Goal: Task Accomplishment & Management: Complete application form

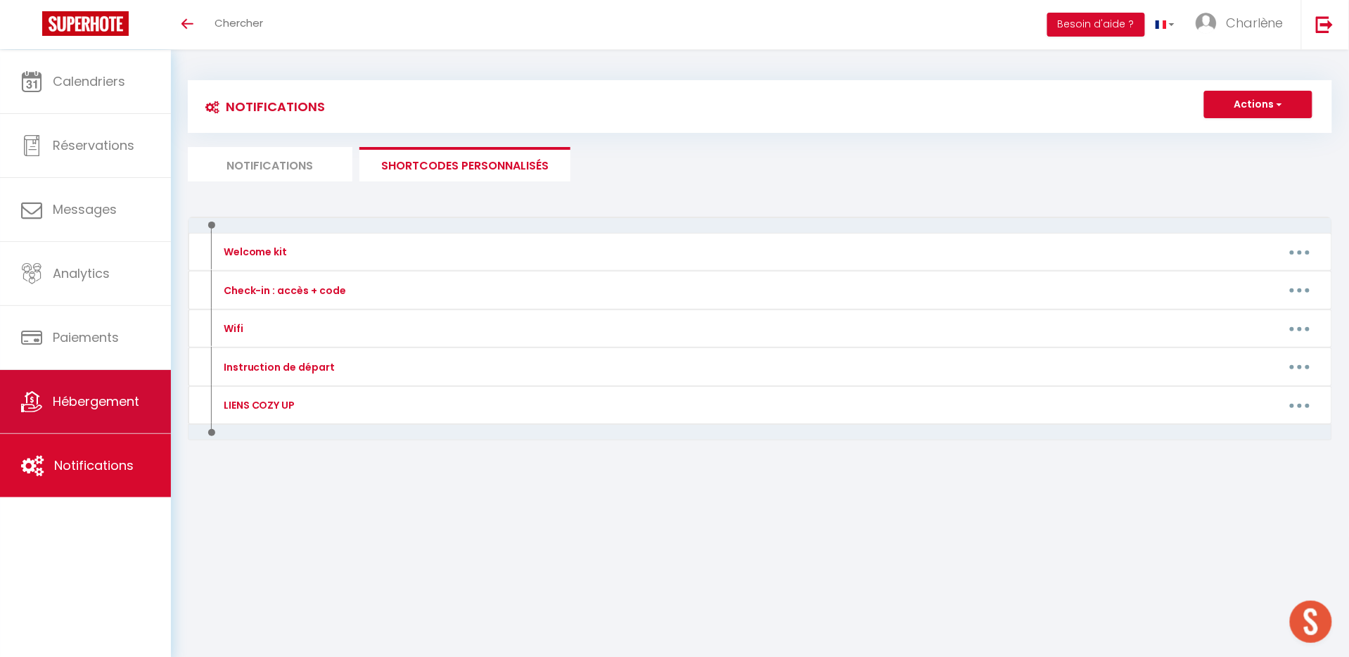
click at [100, 412] on link "Hébergement" at bounding box center [85, 401] width 171 height 63
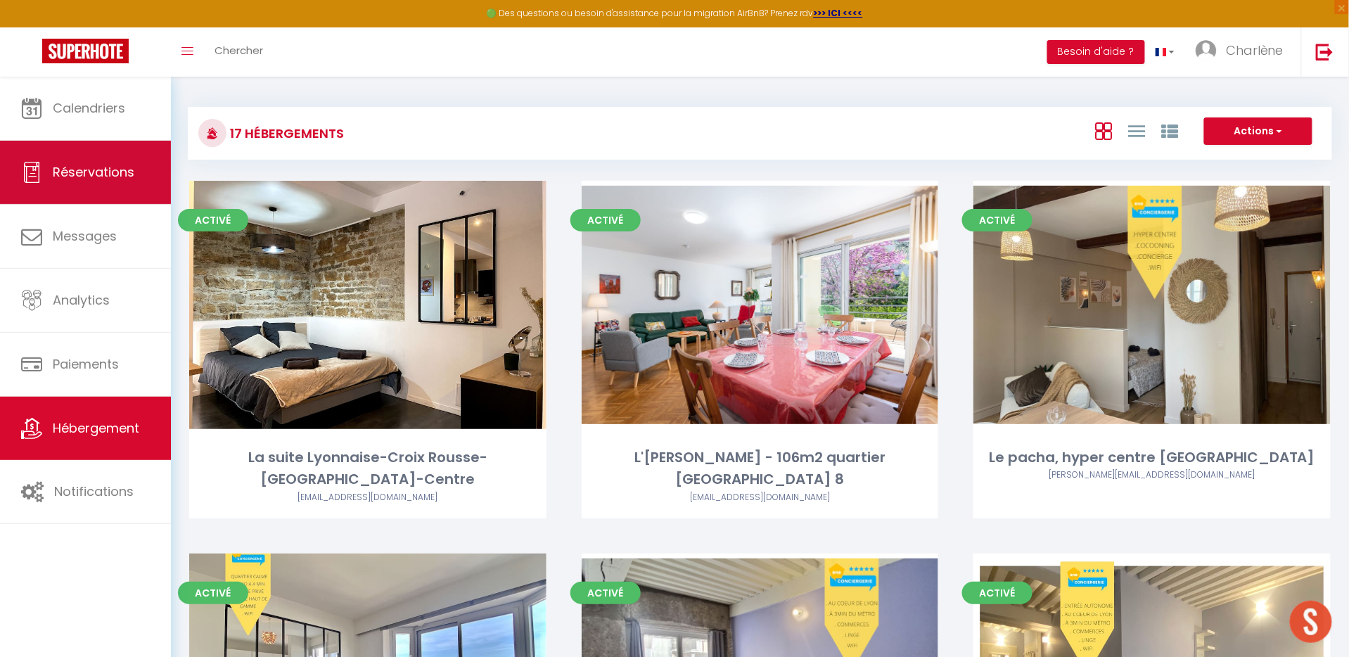
click at [94, 166] on span "Réservations" at bounding box center [94, 172] width 82 height 18
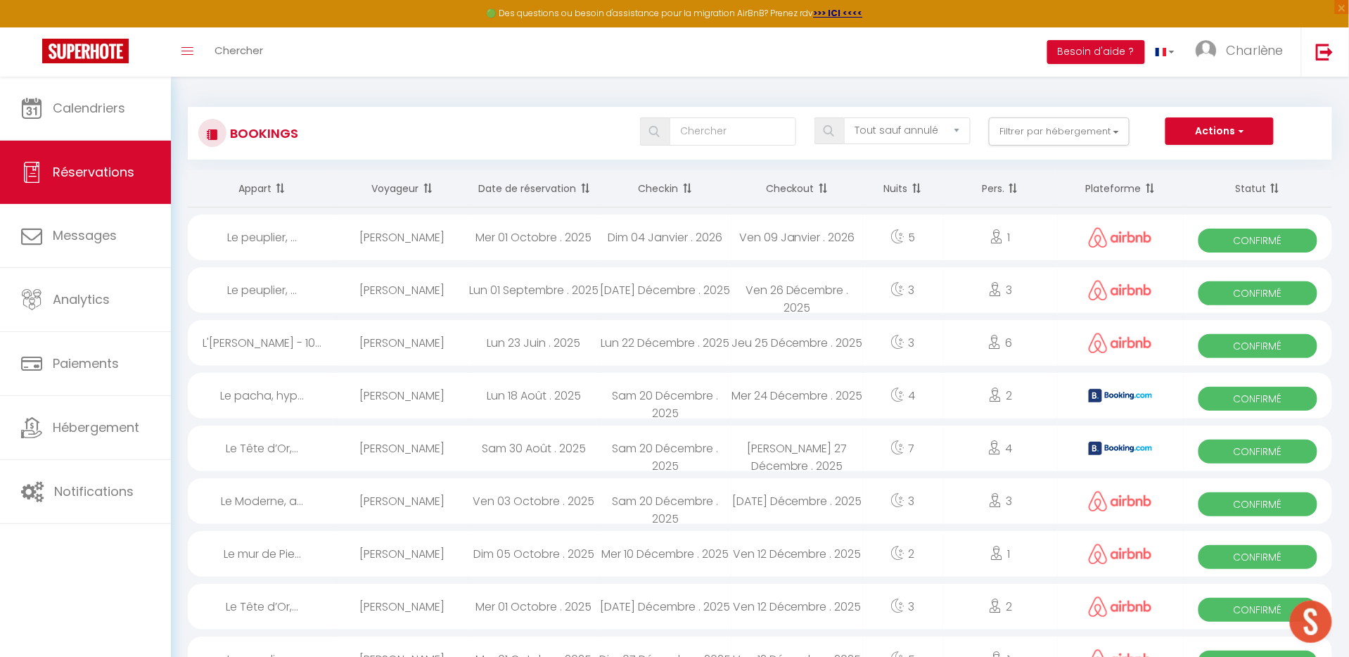
click at [1217, 131] on button "Actions" at bounding box center [1220, 131] width 108 height 28
click at [1209, 158] on link "Nouvelle Réservation" at bounding box center [1198, 162] width 151 height 18
select select
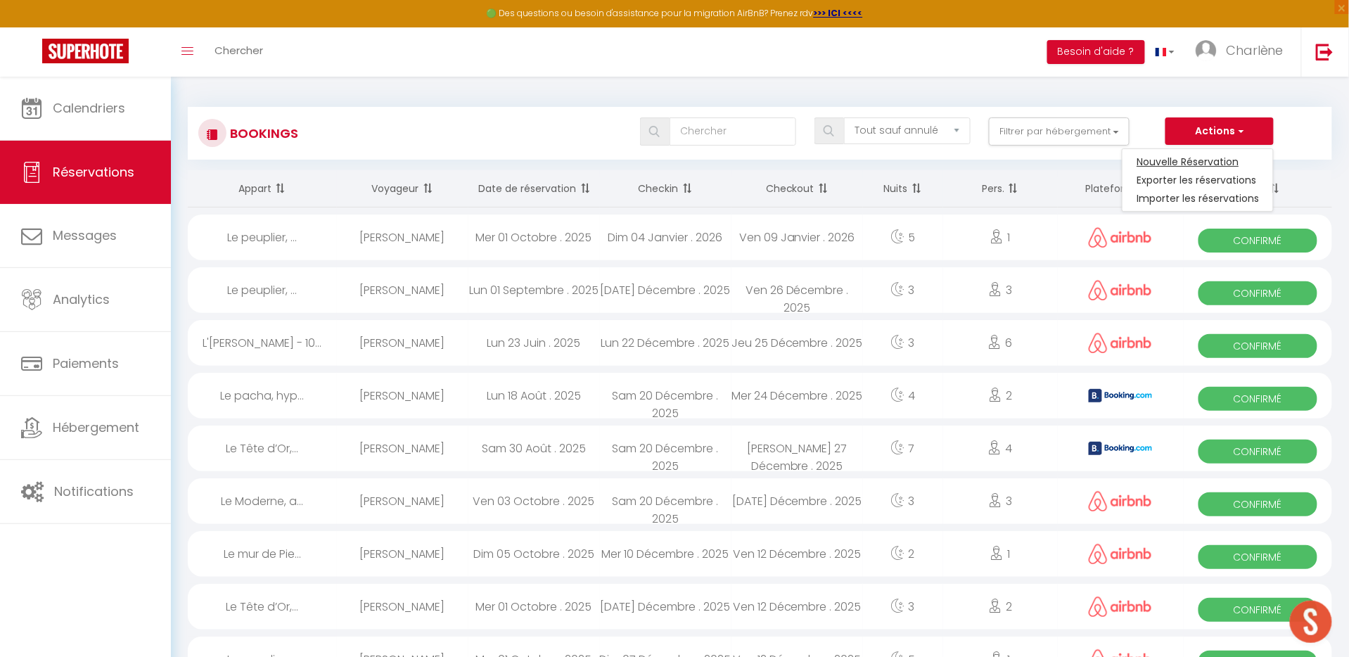
select select
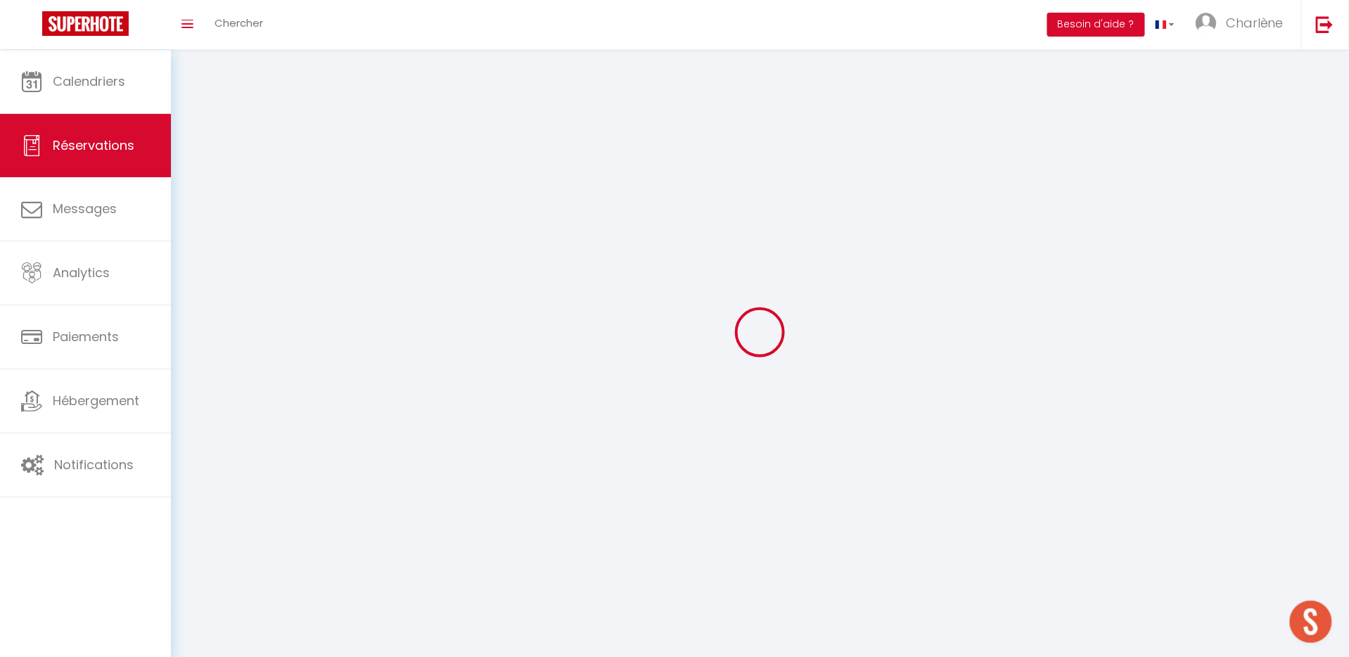
select select
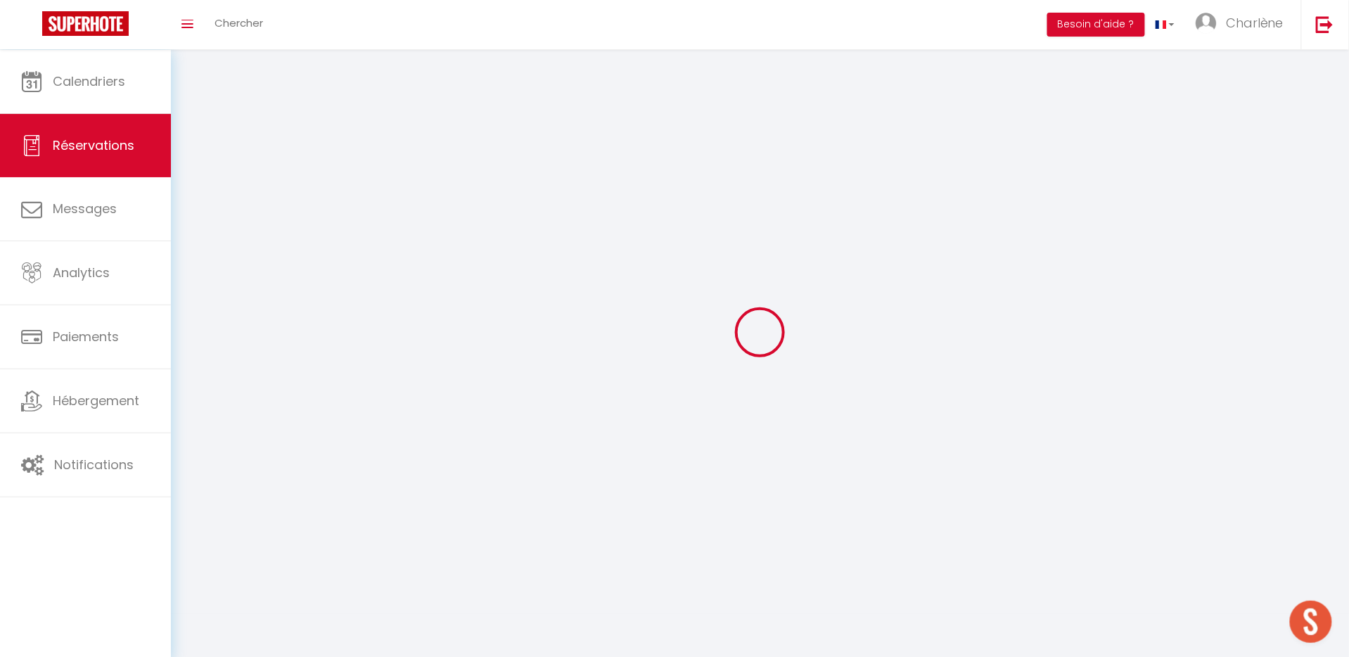
select select
checkbox input "false"
select select
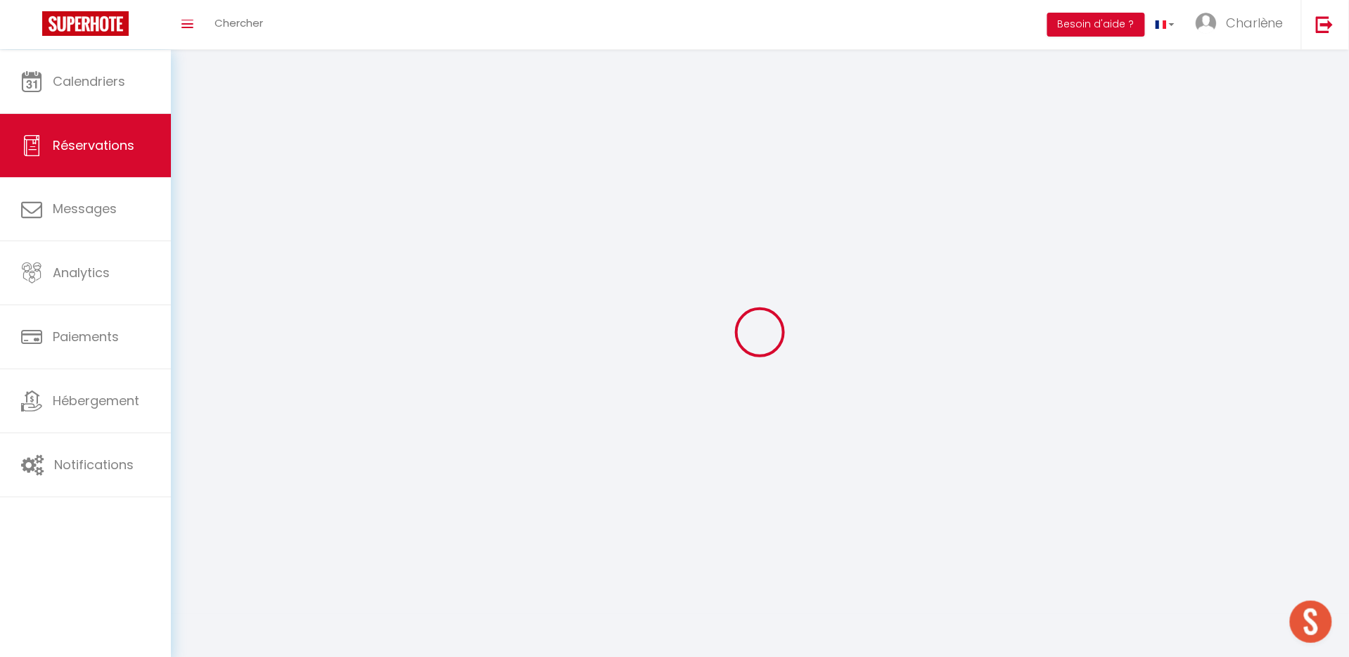
select select
checkbox input "false"
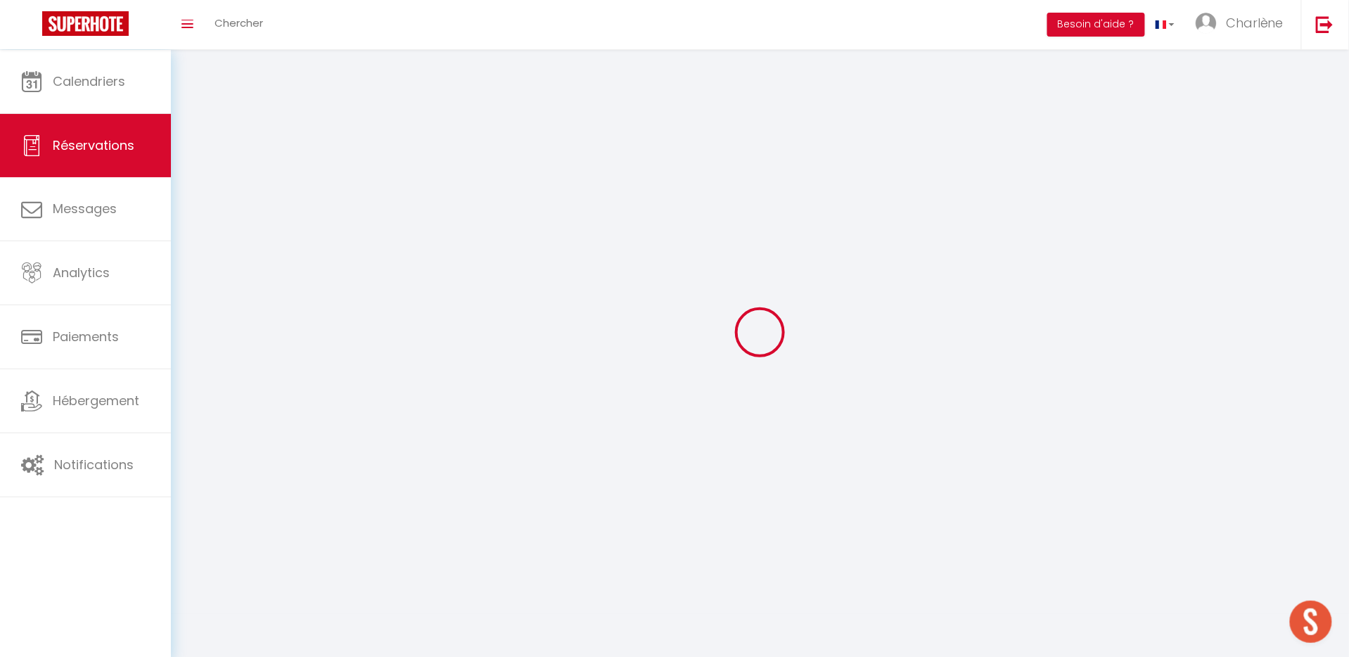
select select
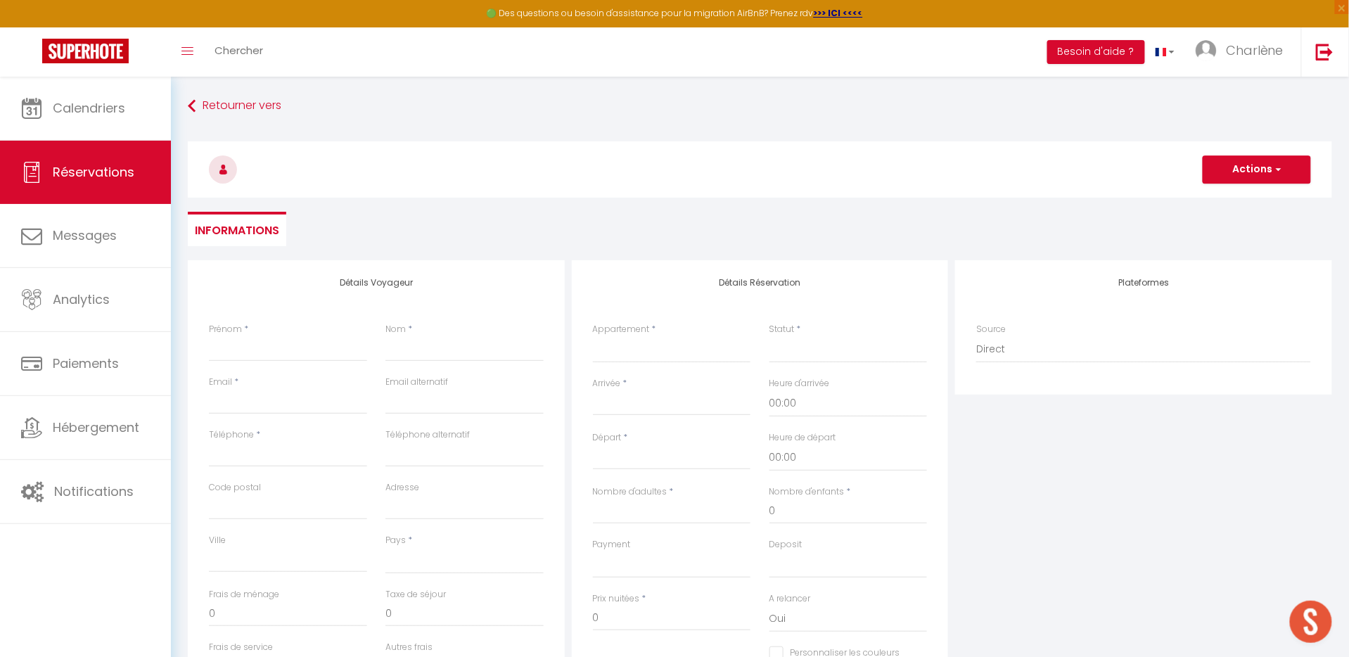
select select
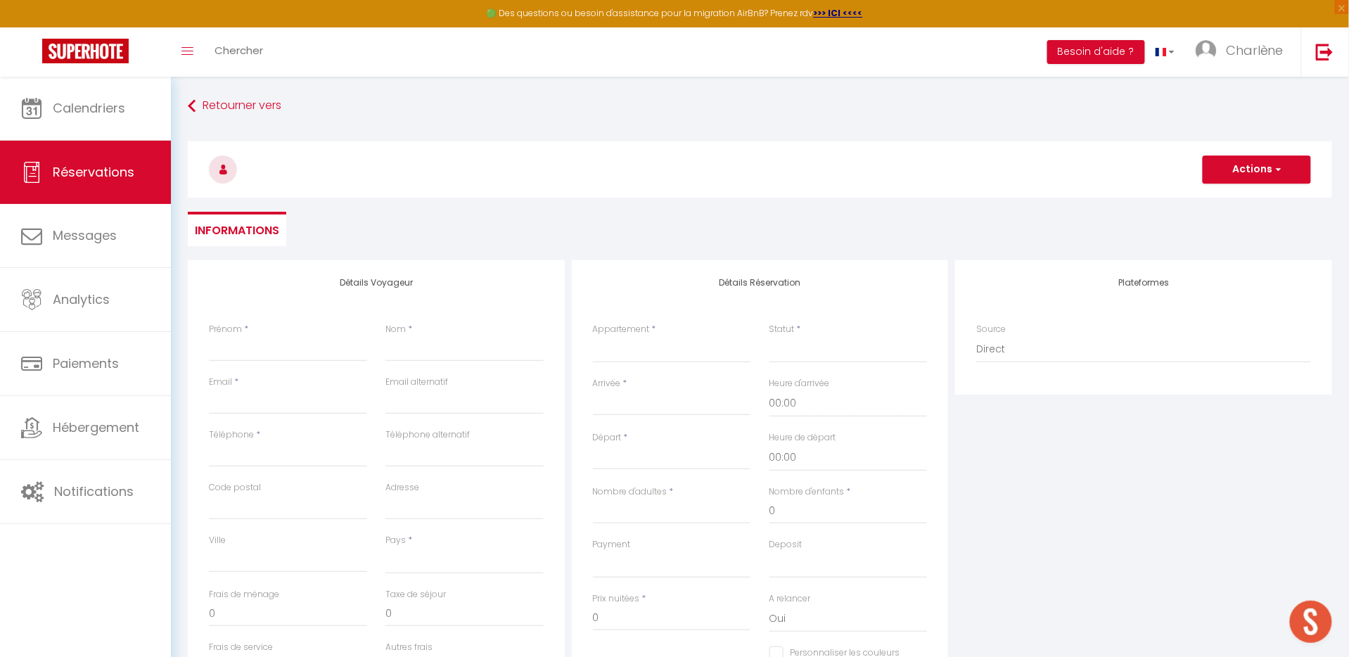
select select
checkbox input "false"
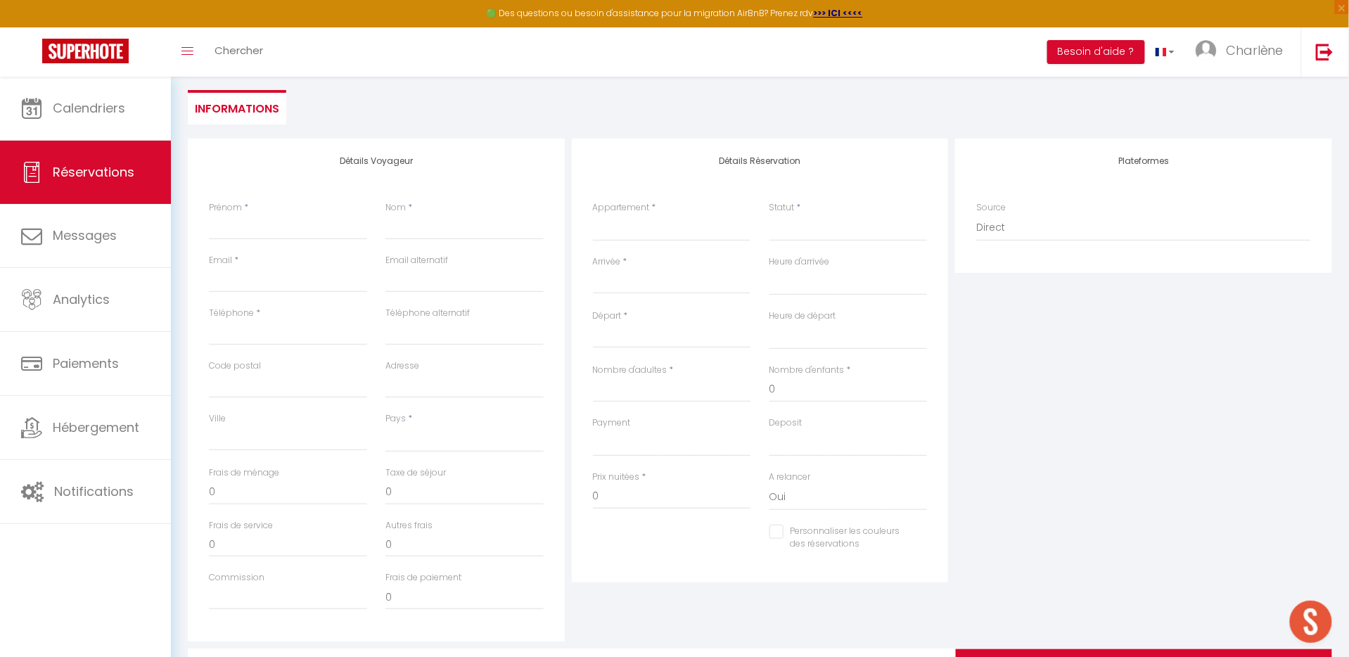
scroll to position [146, 0]
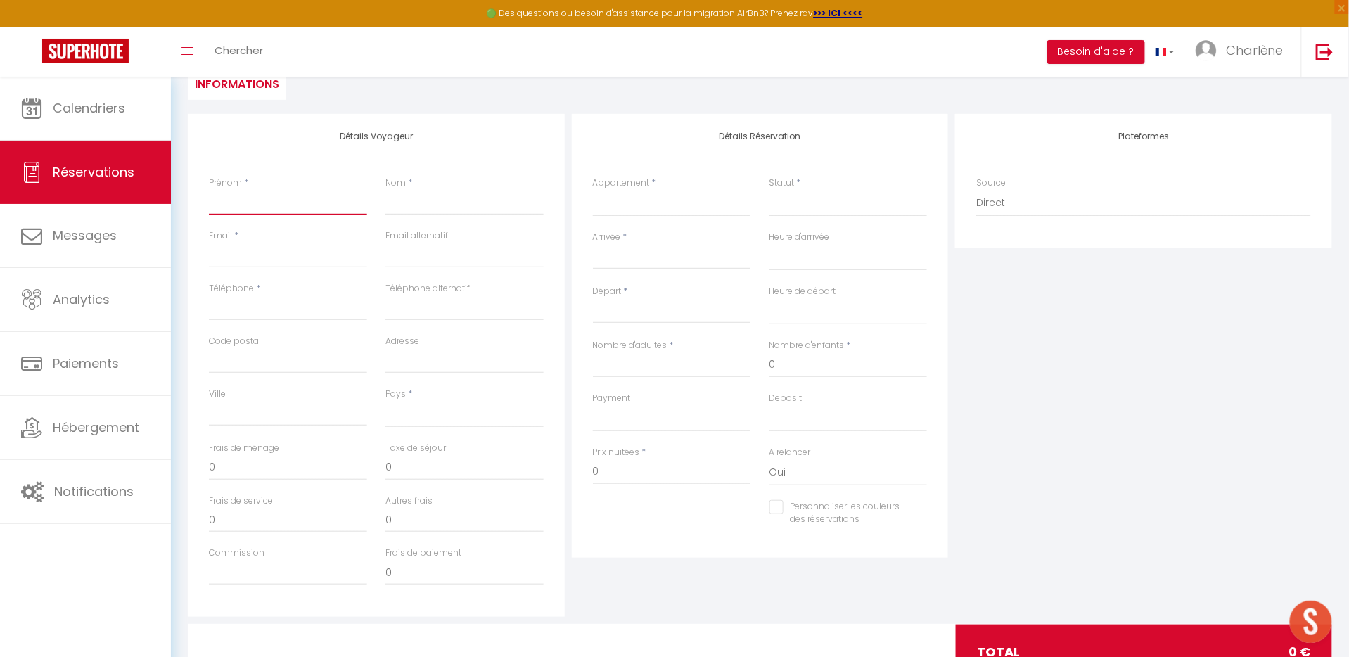
type input "S"
select select
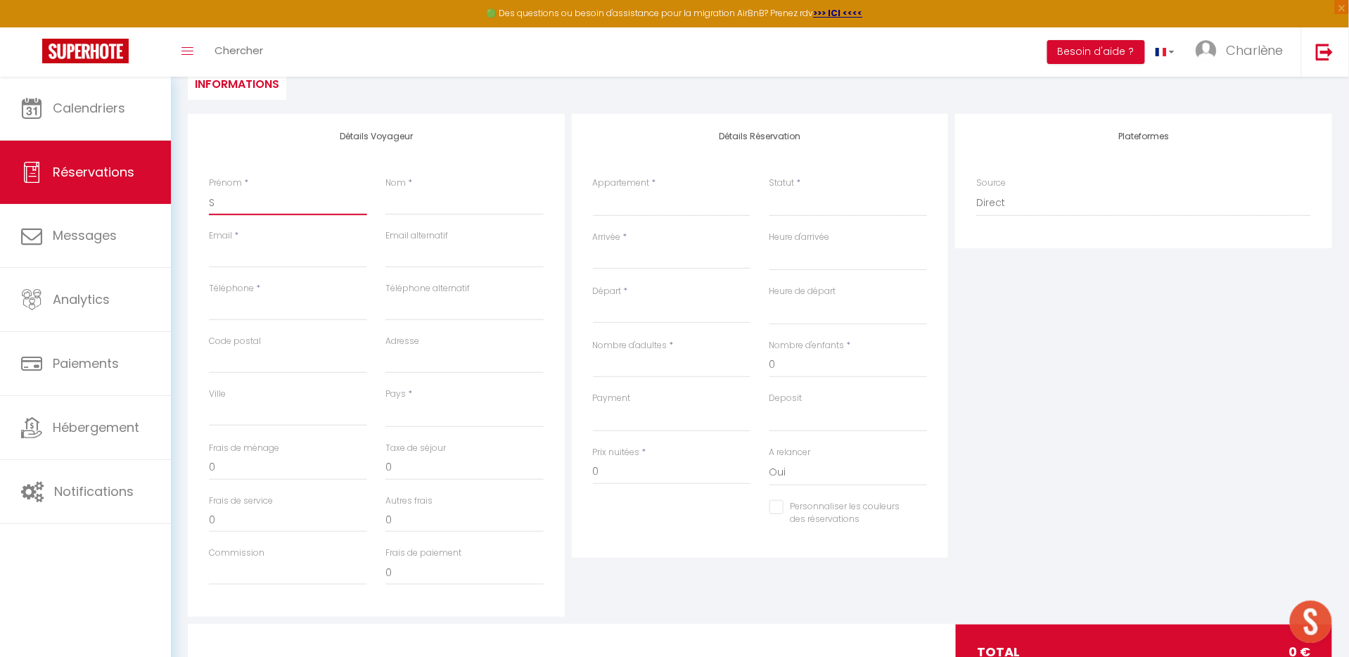
select select
checkbox input "false"
type input "So"
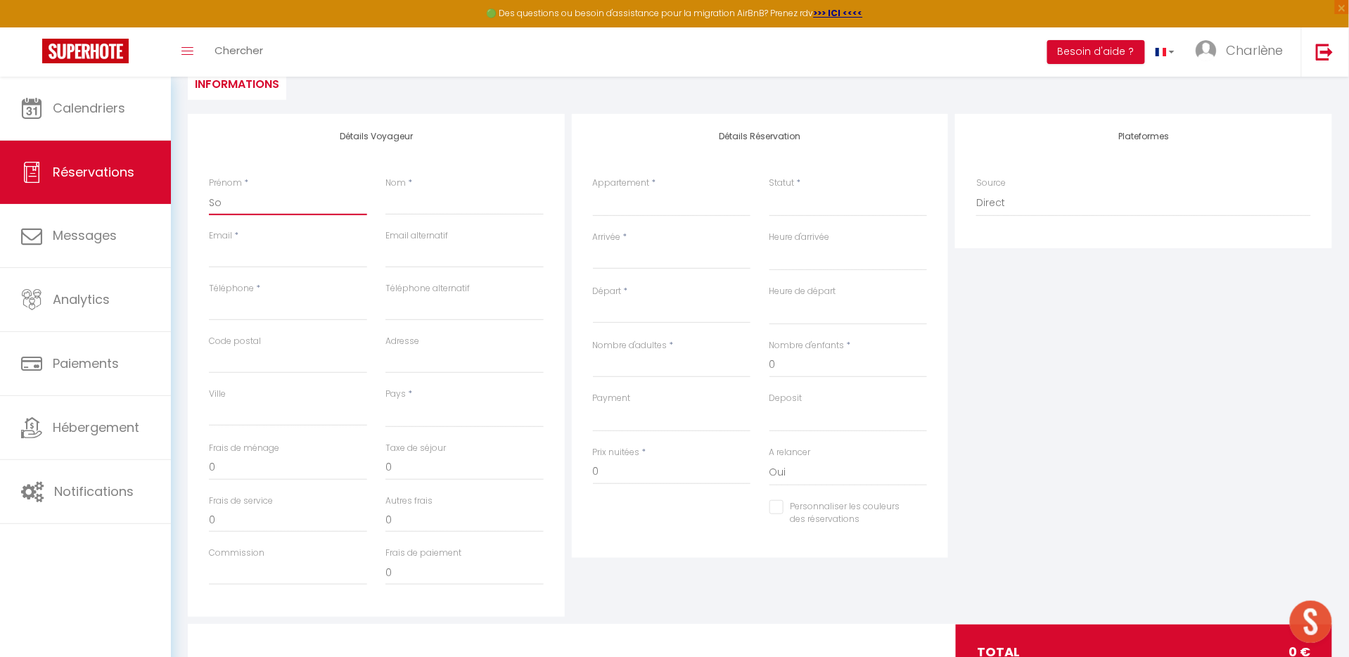
select select
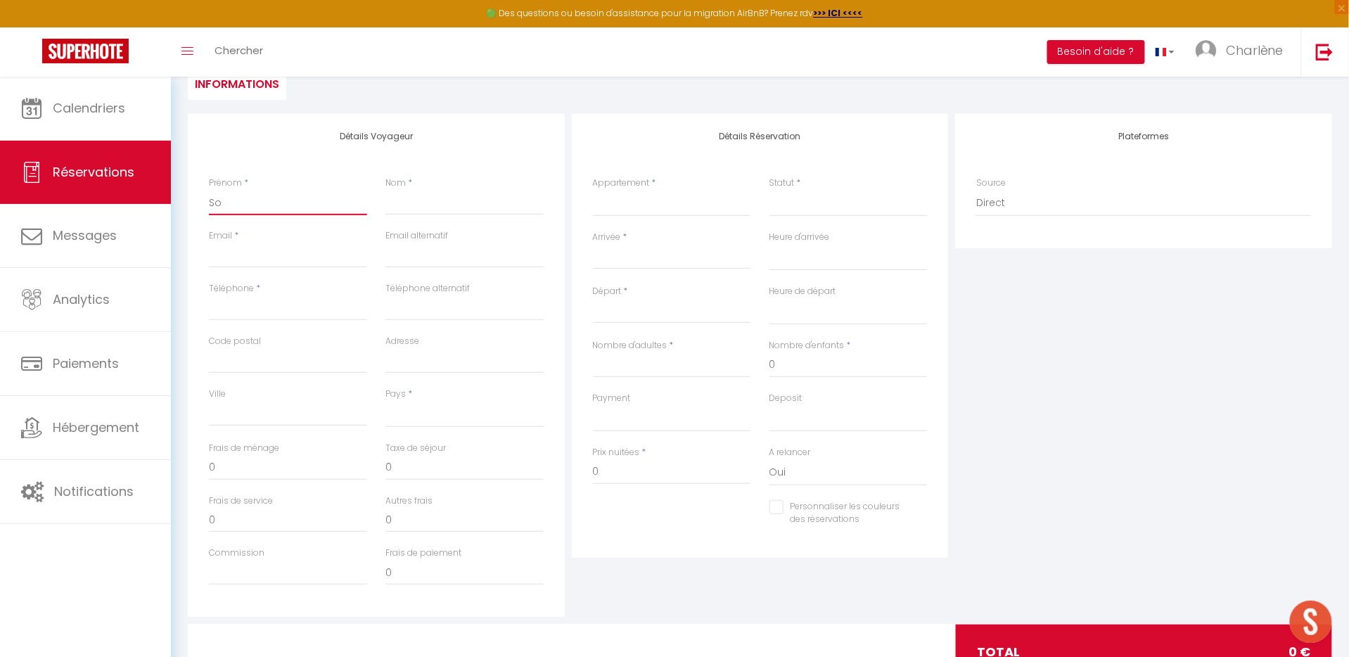
select select
checkbox input "false"
type input "Soc"
select select
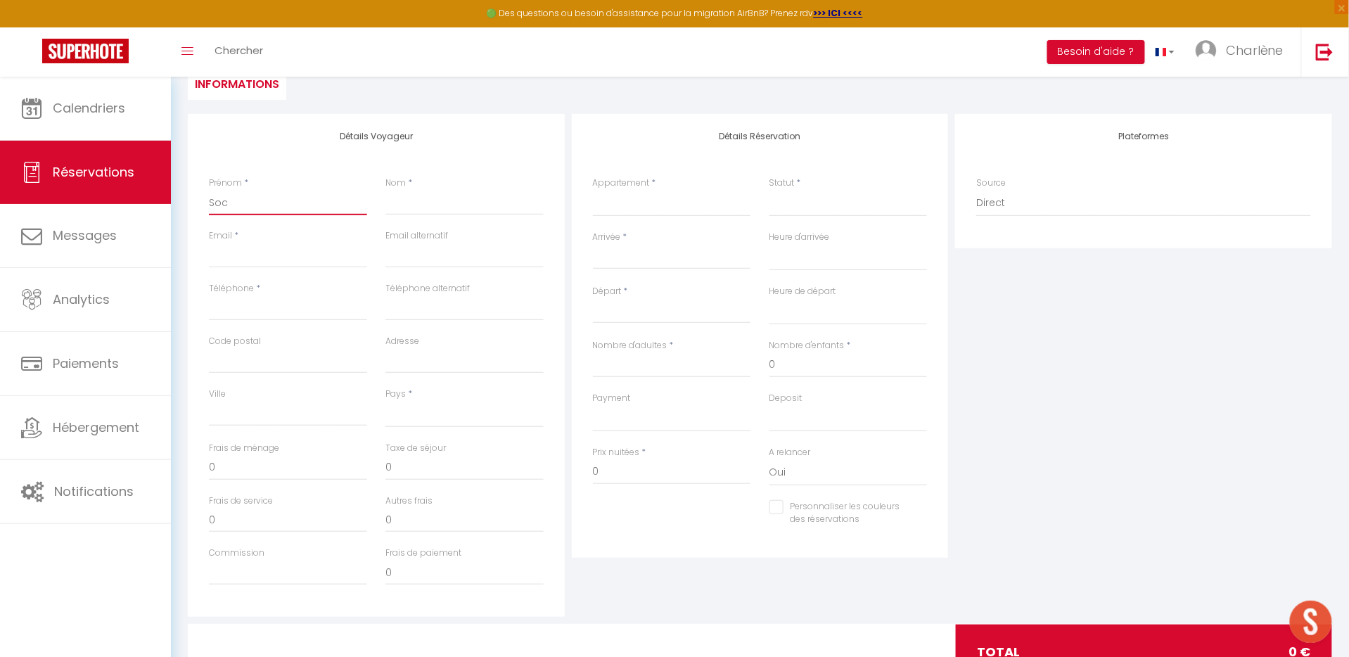
select select
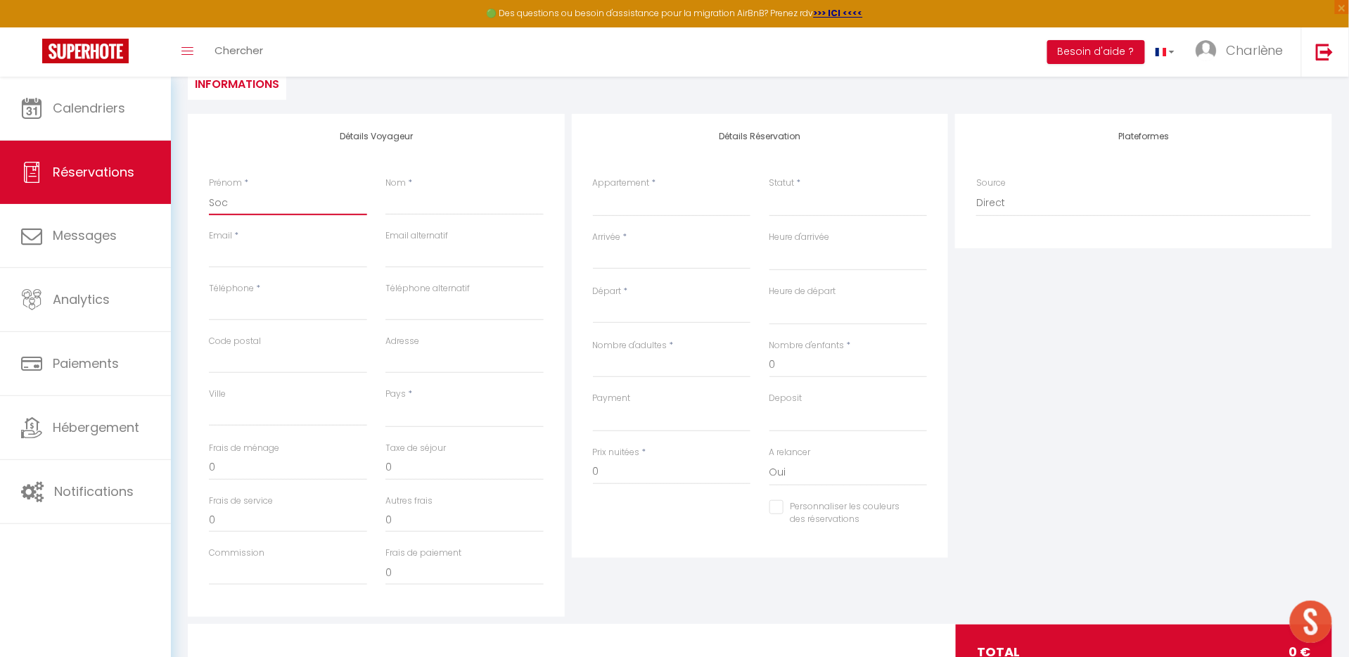
select select
checkbox input "false"
type input "Soci"
select select
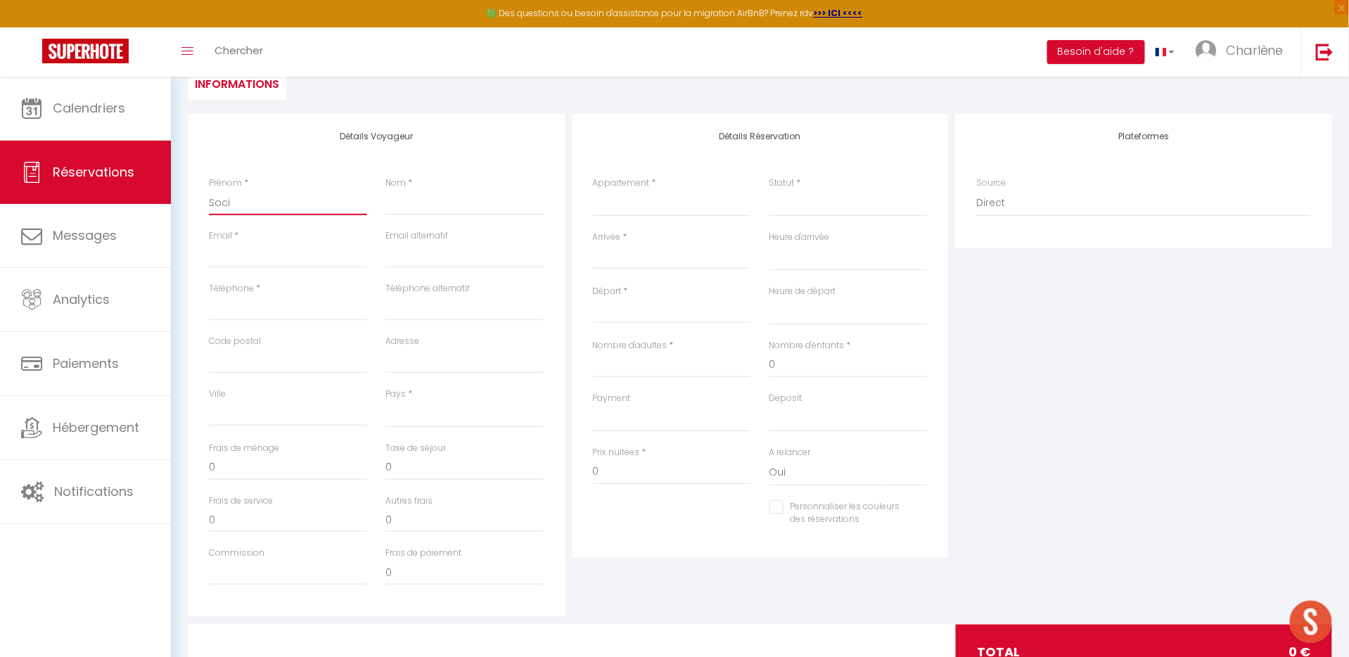
select select
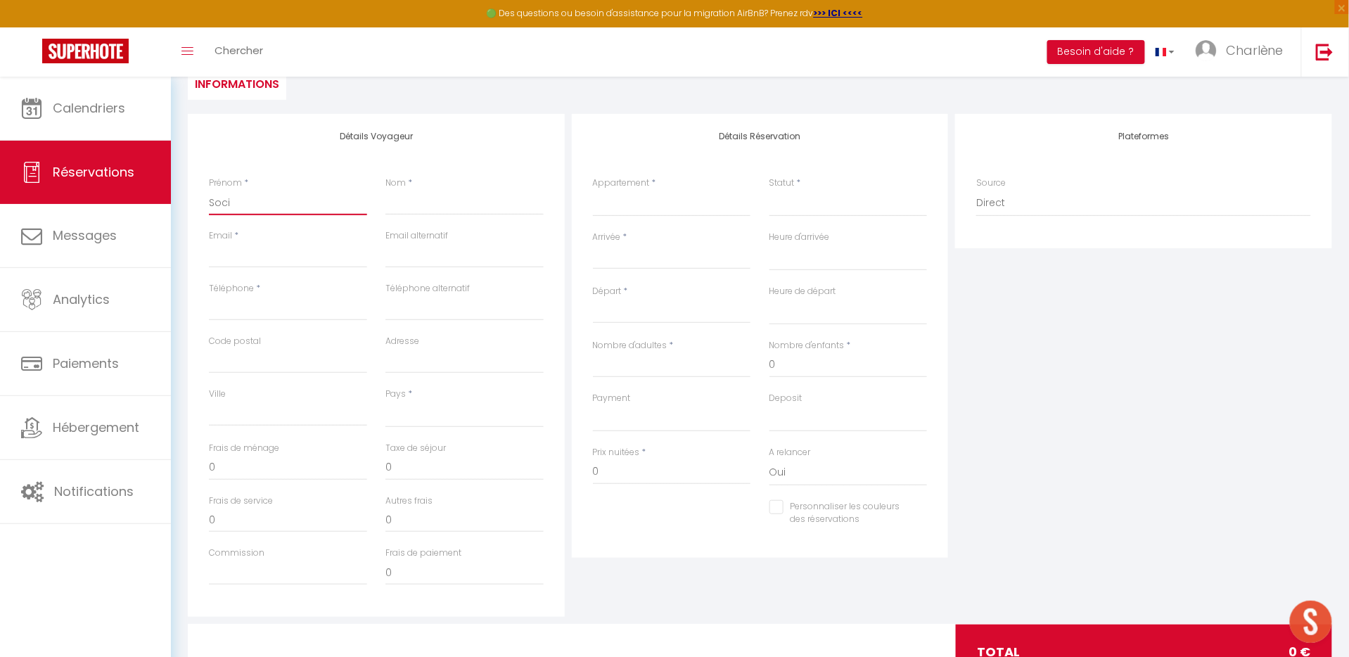
checkbox input "false"
type input "Socié"
select select
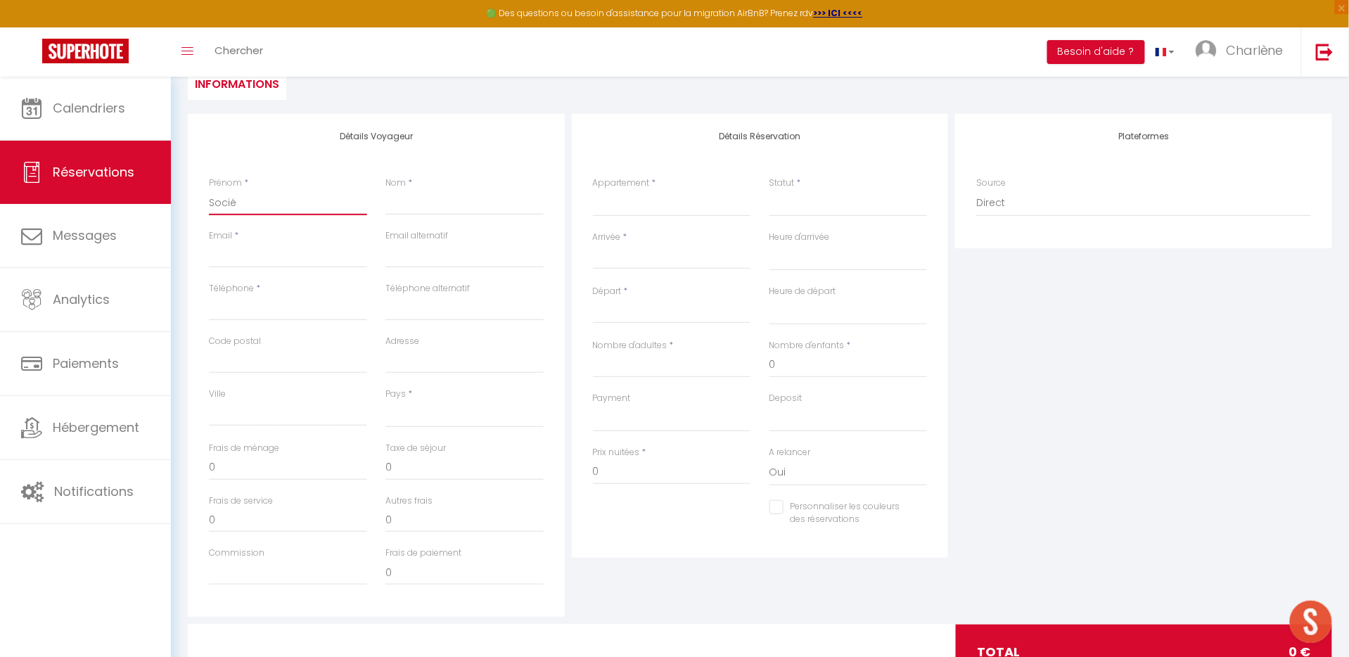
select select
checkbox input "false"
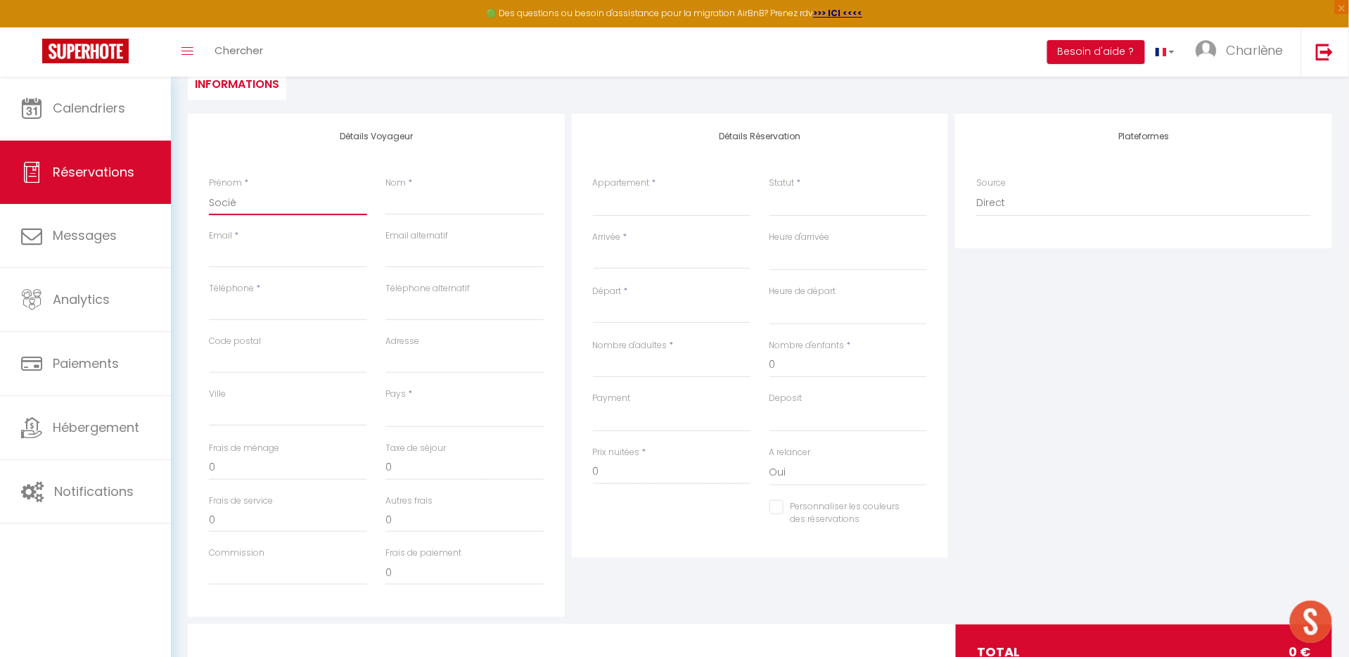
type input "Sociét"
select select
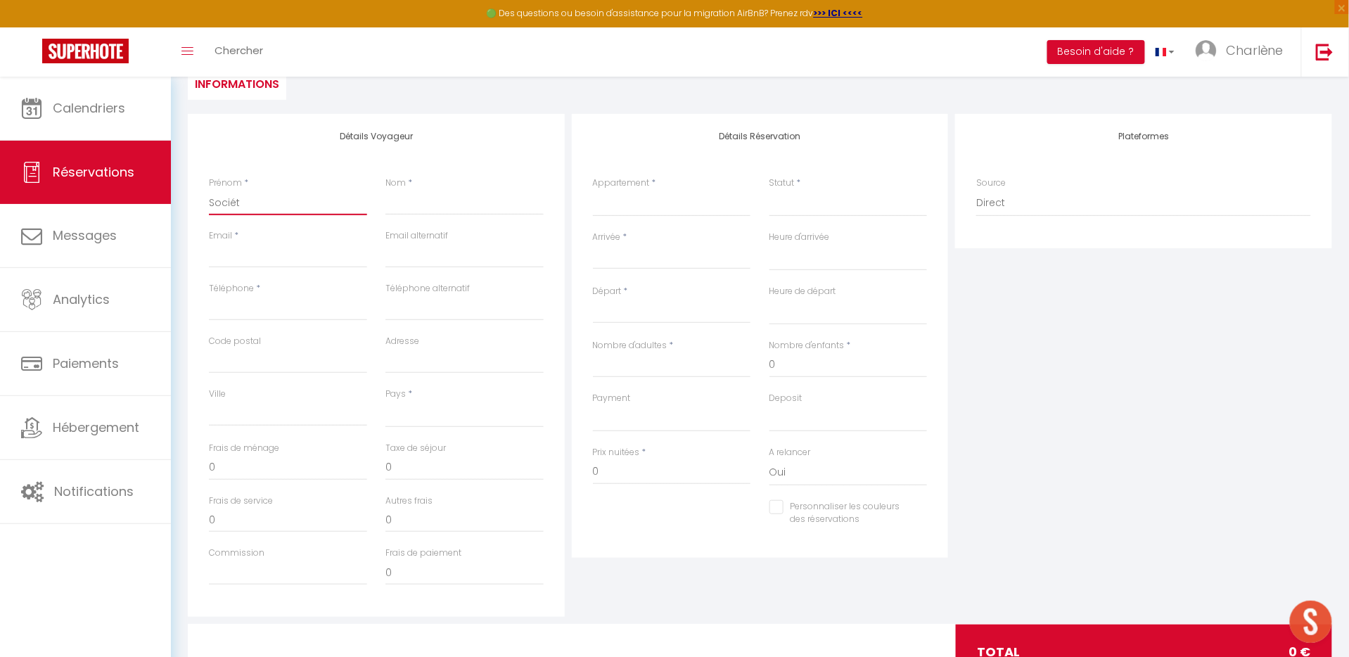
select select
checkbox input "false"
type input "Société"
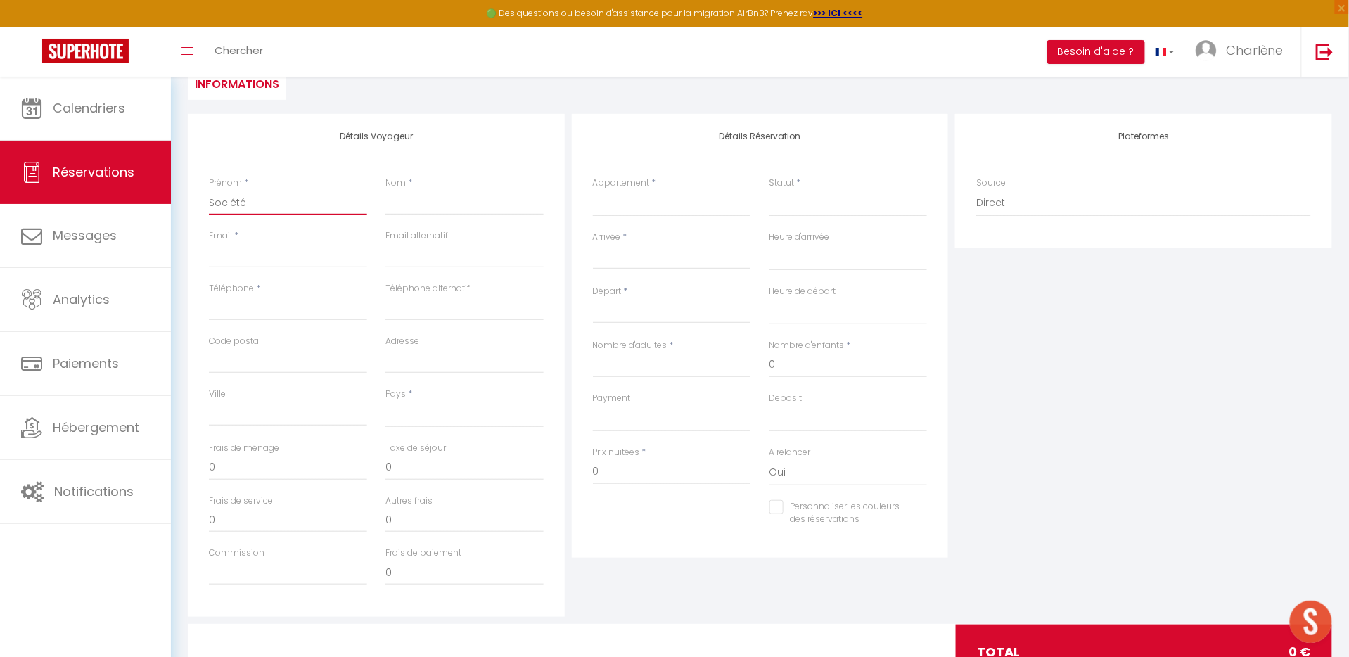
select select
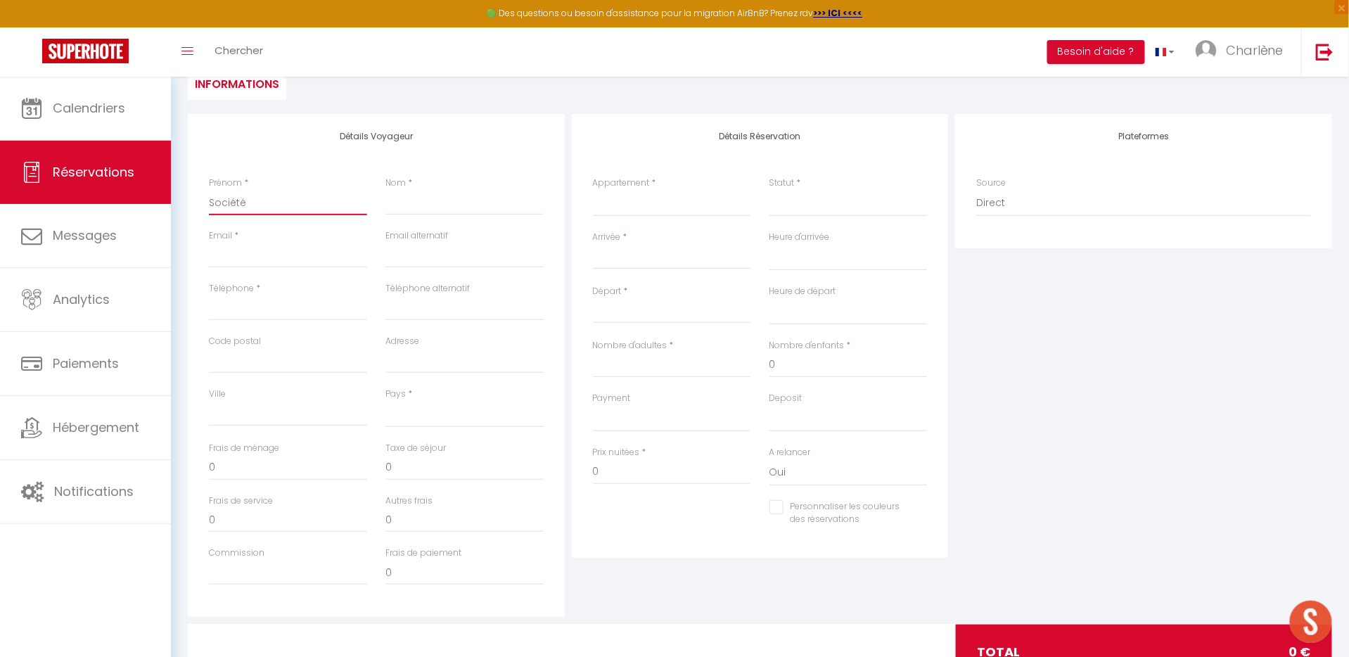
select select
checkbox input "false"
type input "Société"
select select
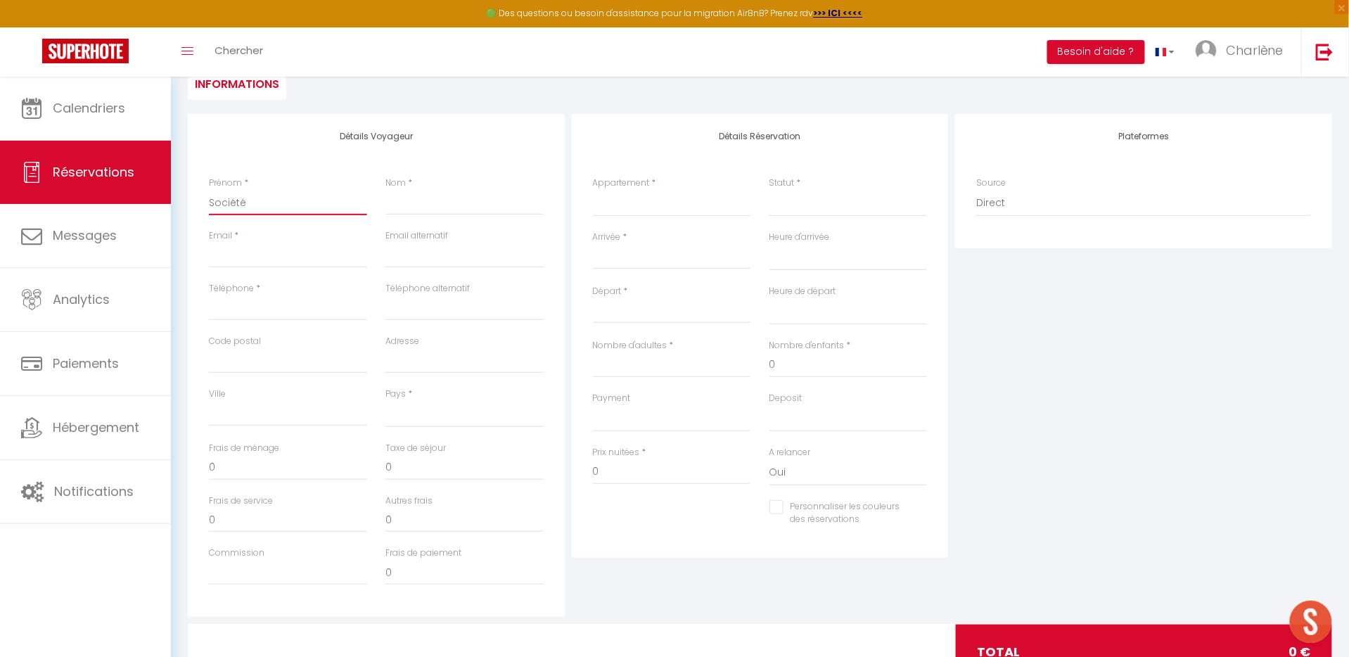
select select
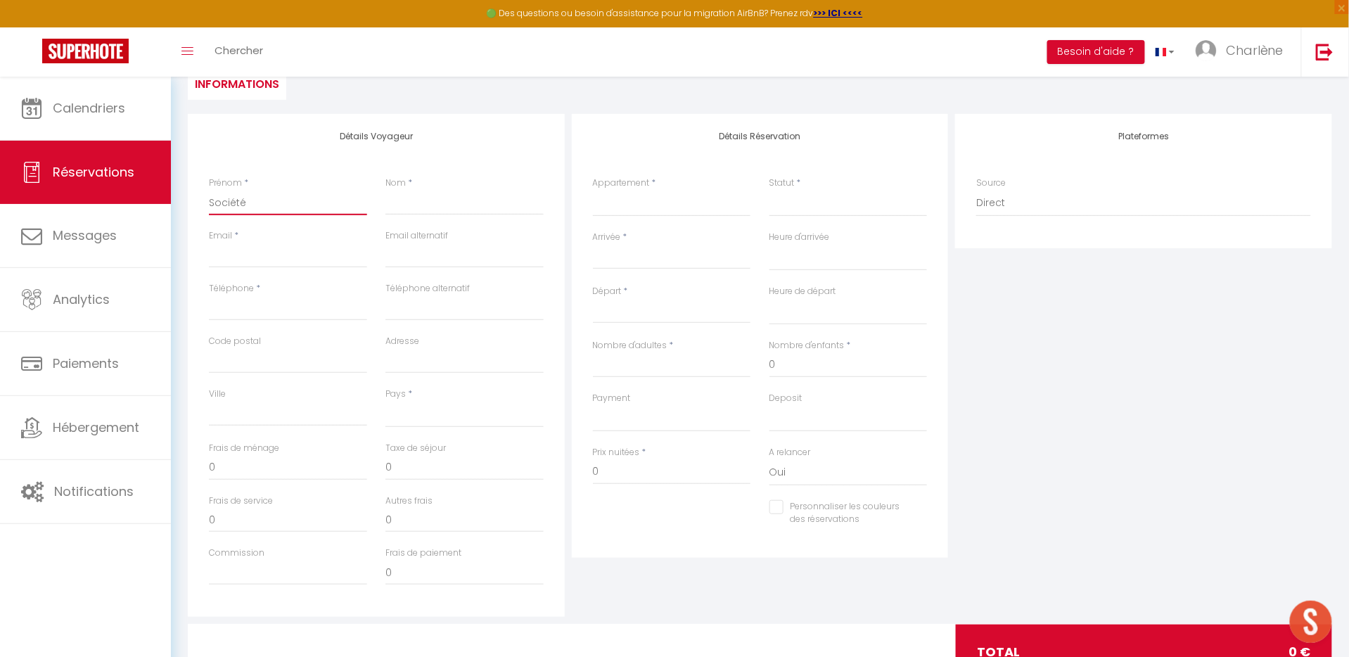
select select
checkbox input "false"
type input "Société F"
select select
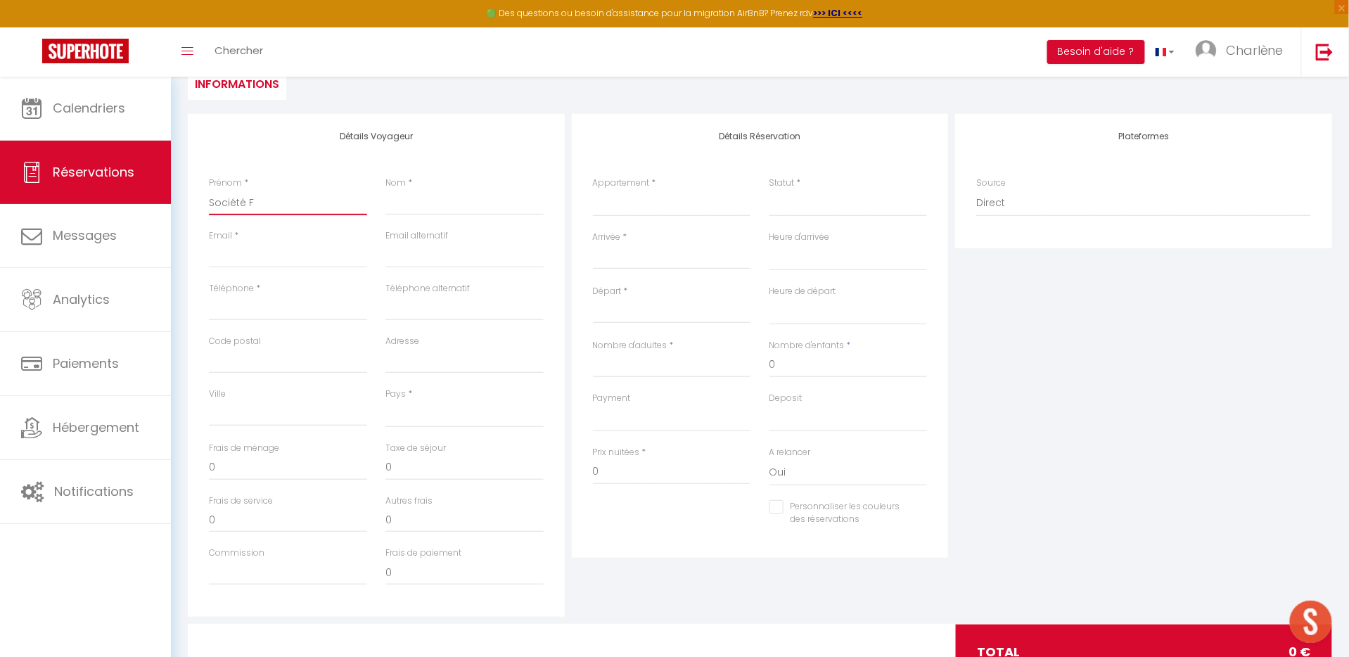
select select
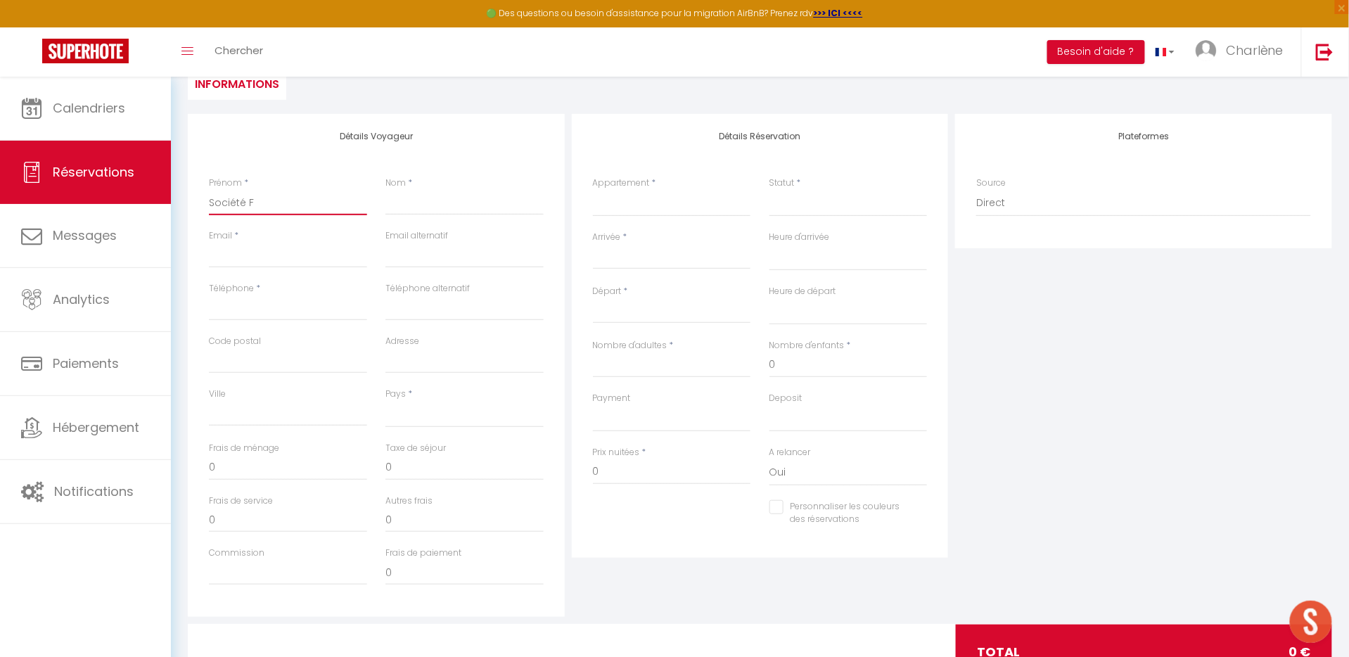
checkbox input "false"
type input "Société FO"
select select
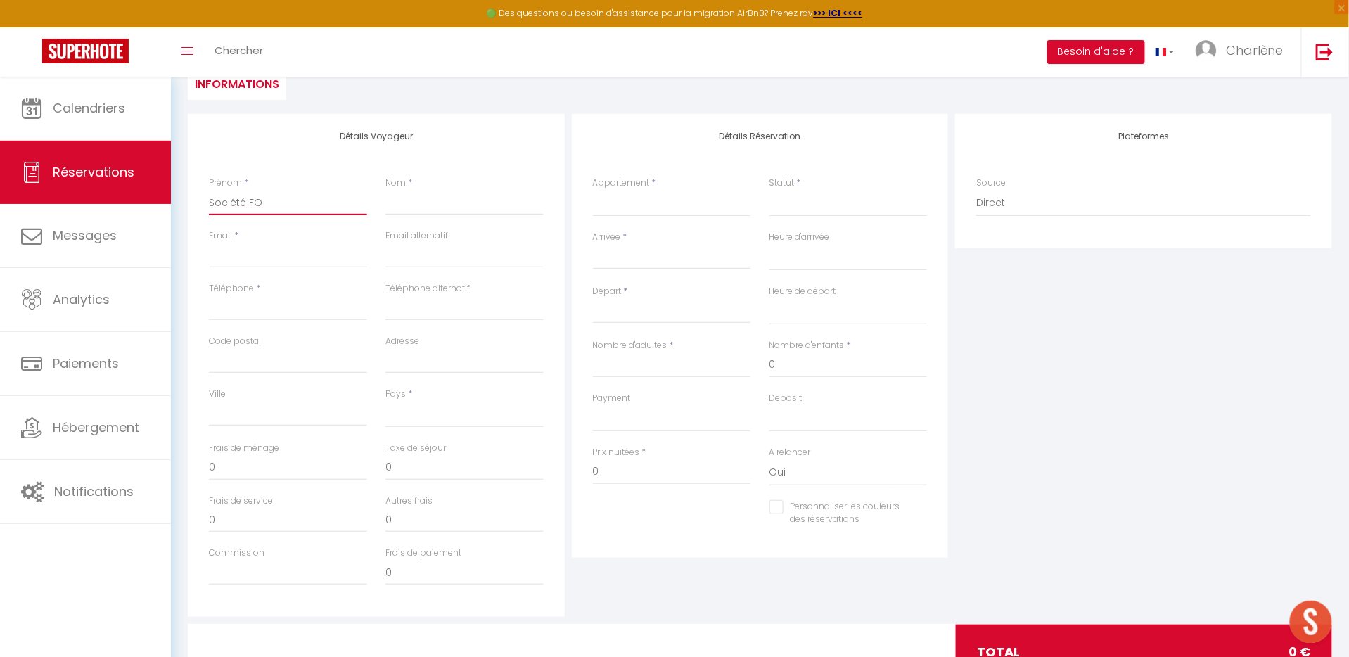
select select
checkbox input "false"
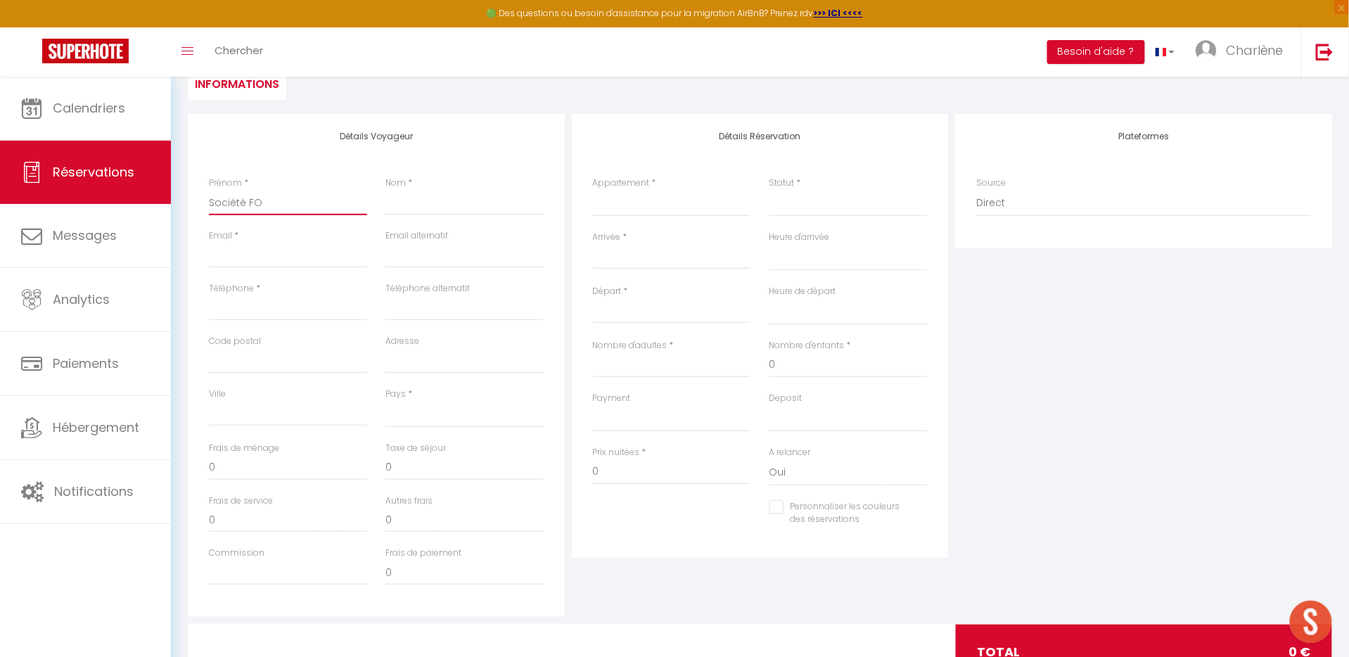
type input "Société FOR"
select select
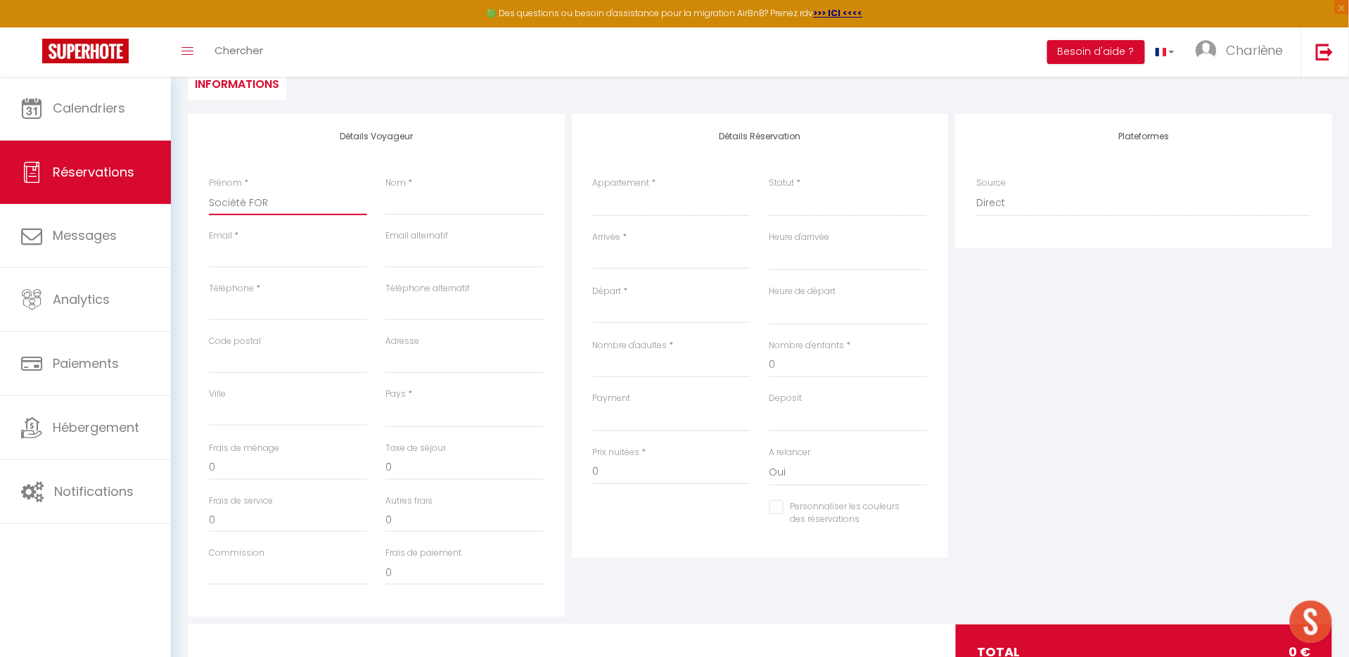
select select
checkbox input "false"
type input "Société FORE"
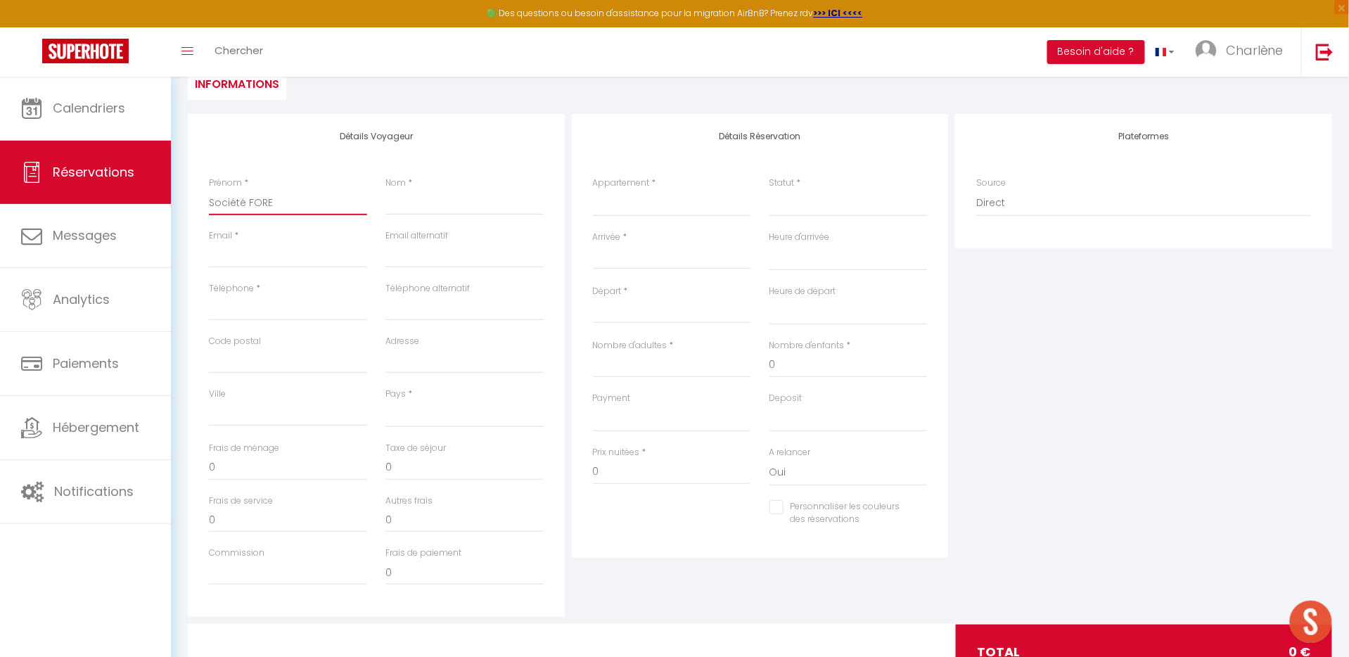
select select
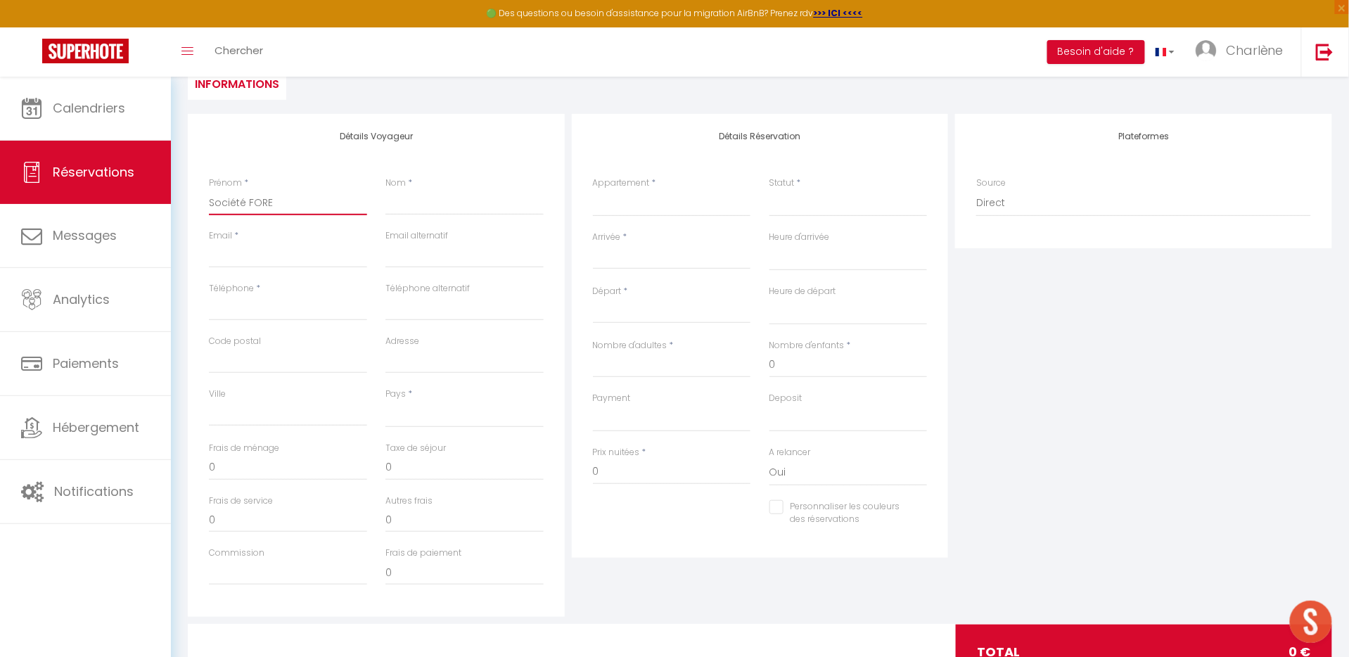
select select
checkbox input "false"
type input "Société FORES"
select select
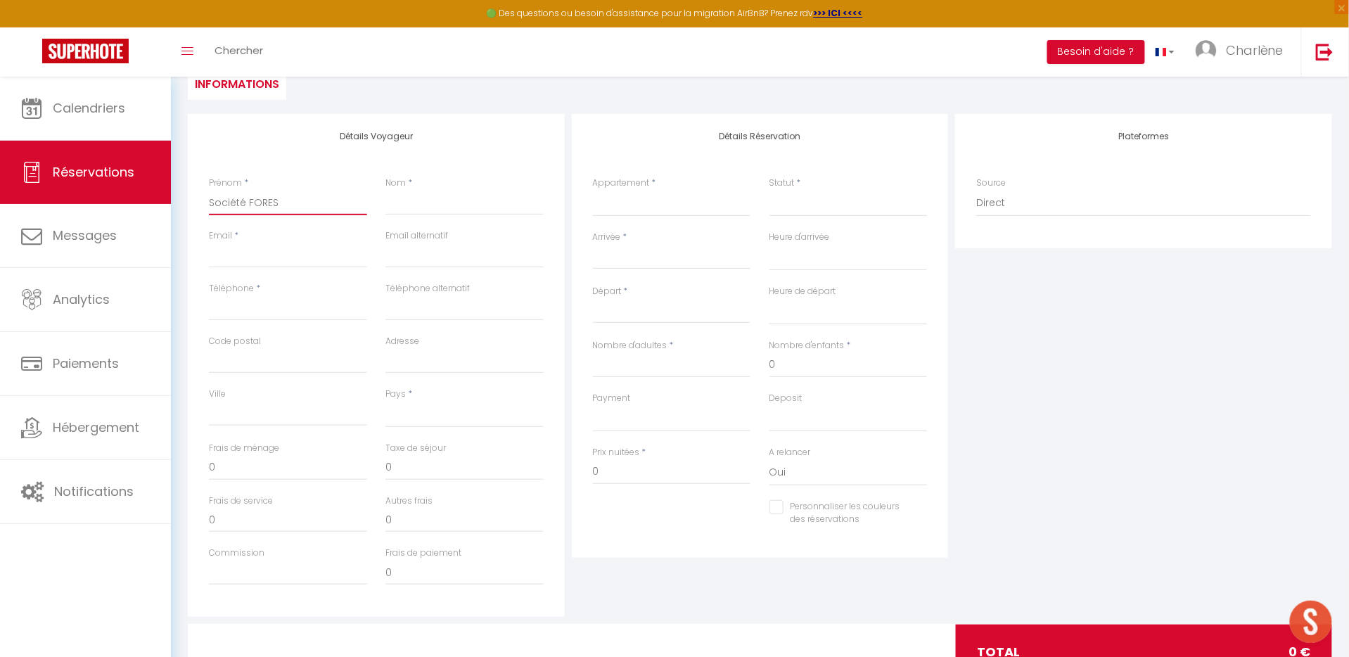
select select
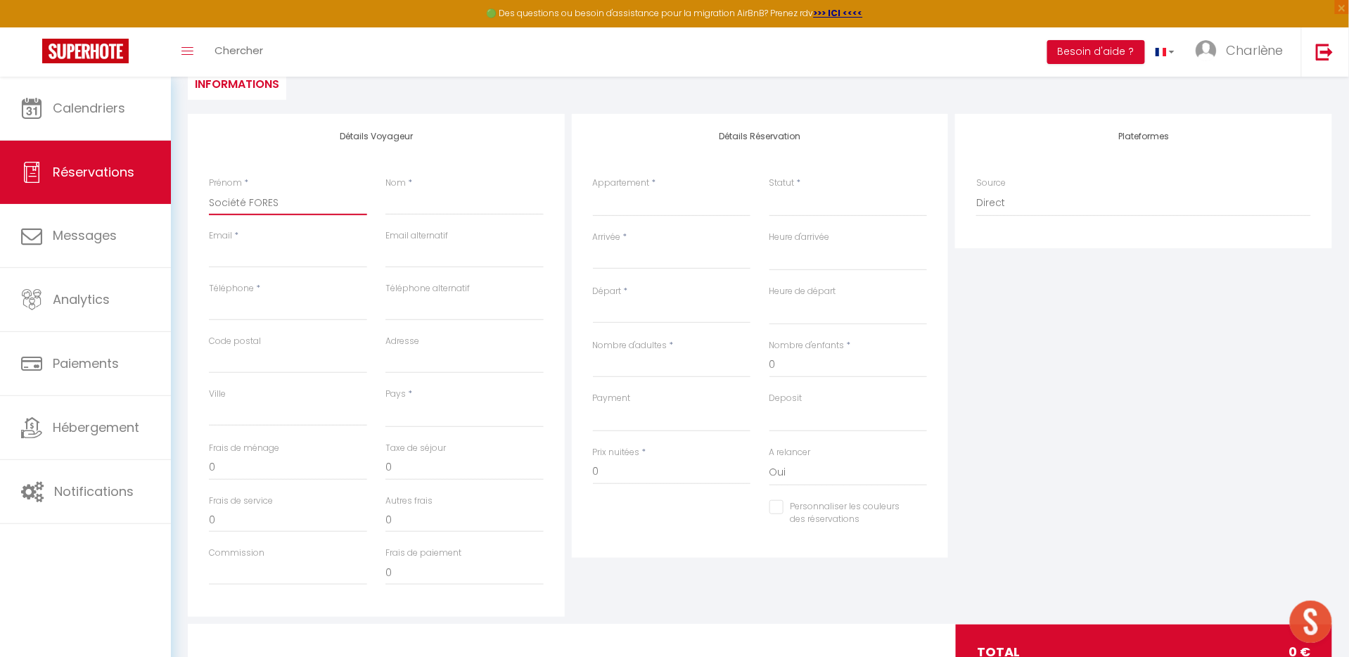
select select
checkbox input "false"
type input "Société FOREST"
select select
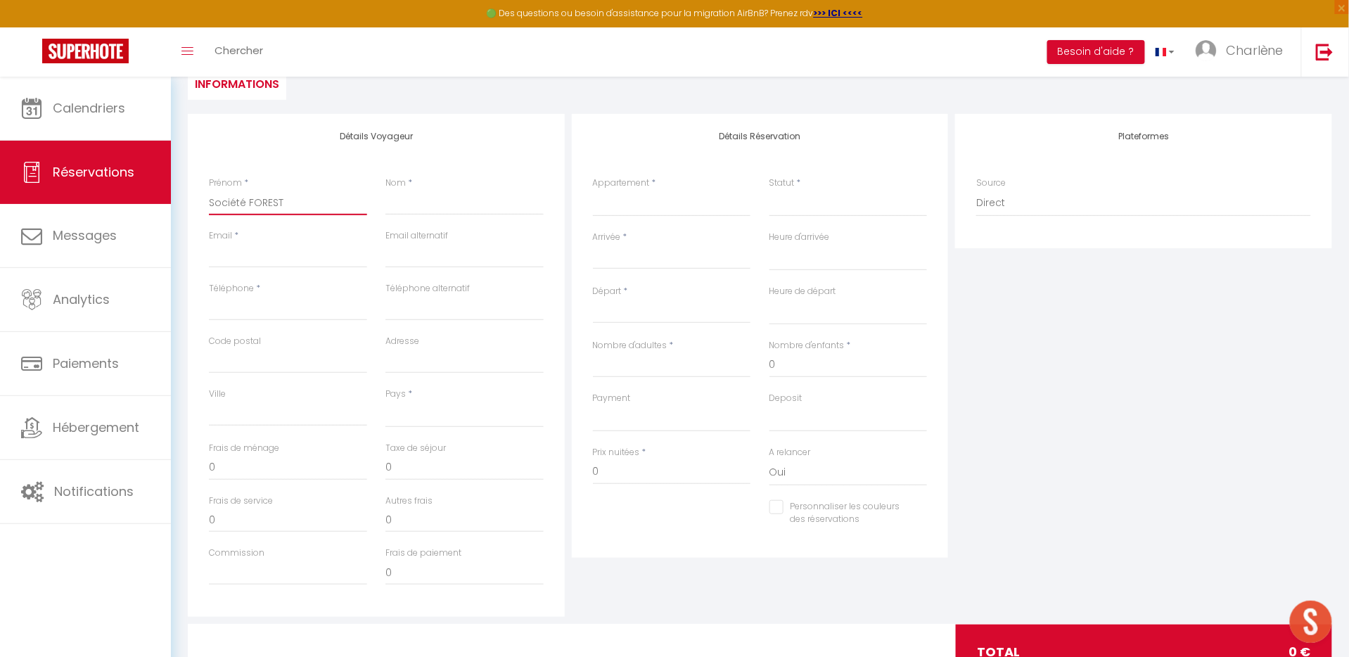
select select
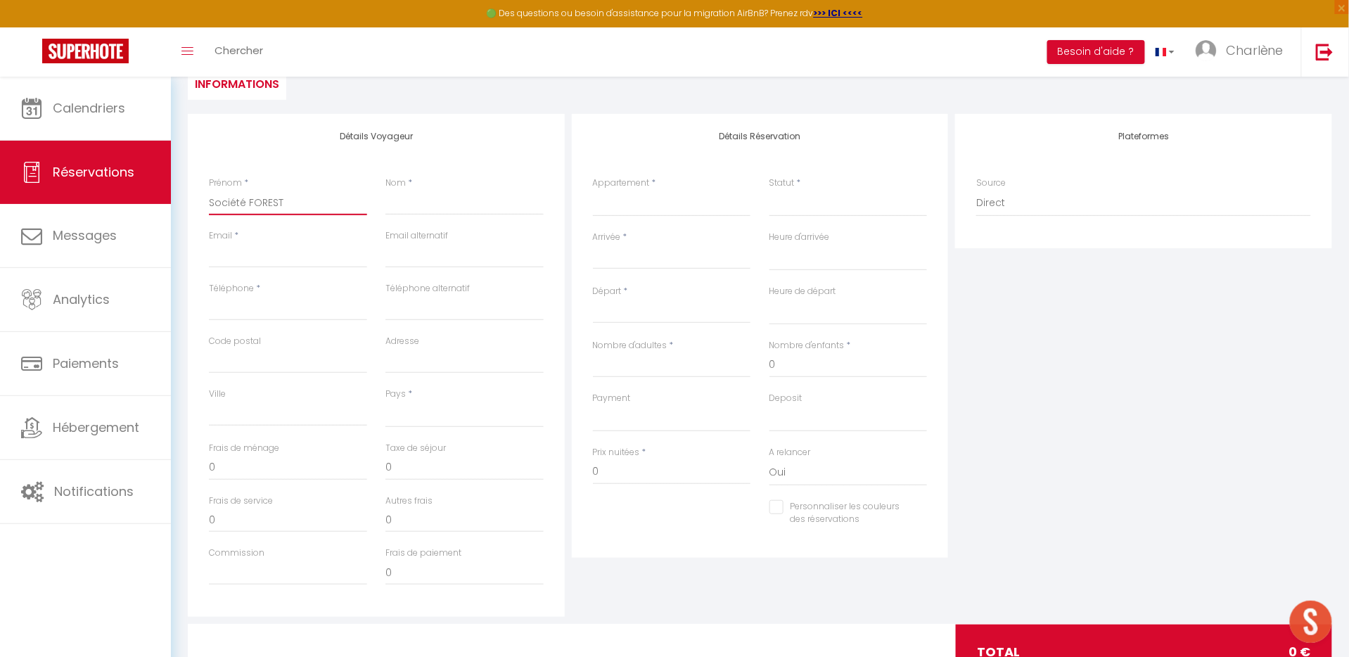
checkbox input "false"
type input "Société FOREST"
select select
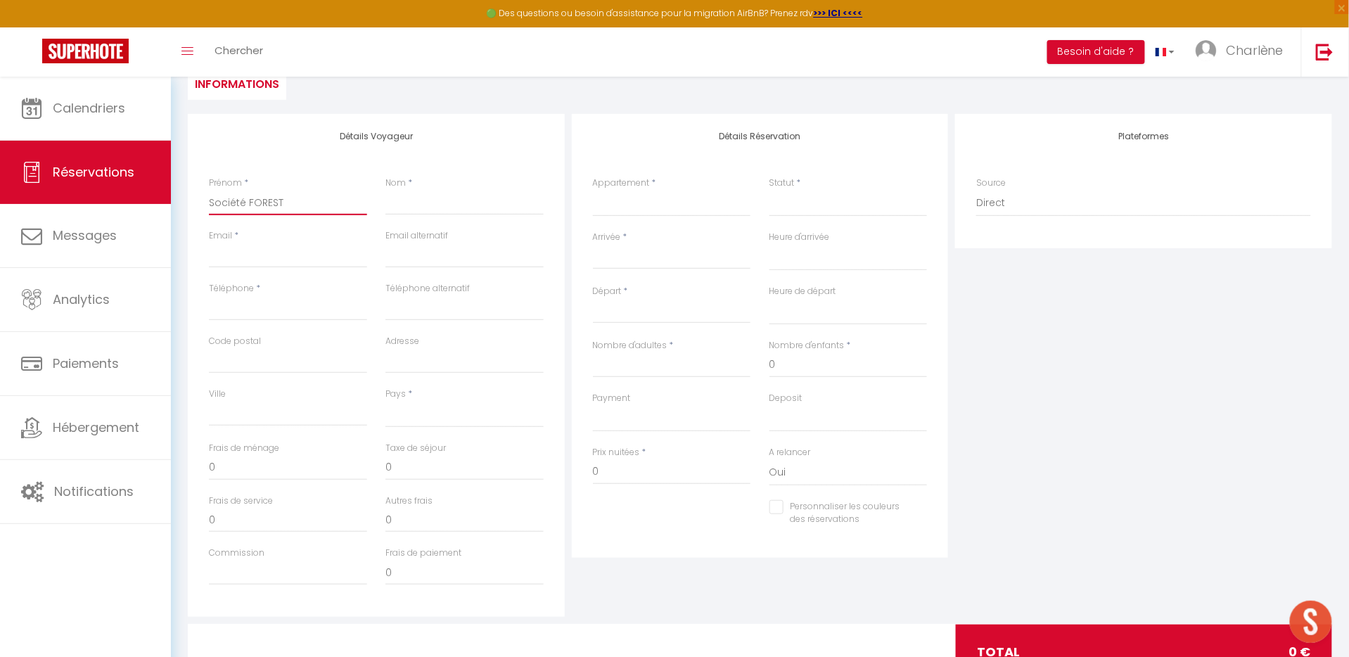
select select
checkbox input "false"
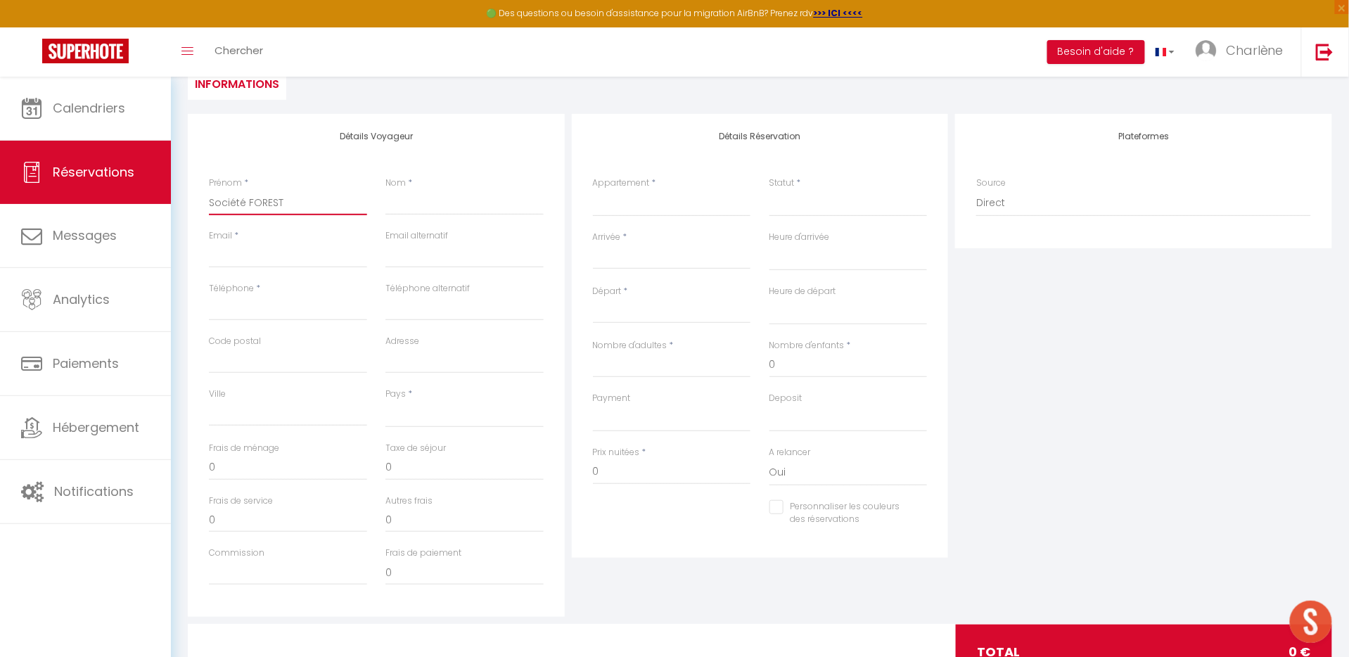
type input "Société FOREST I"
select select
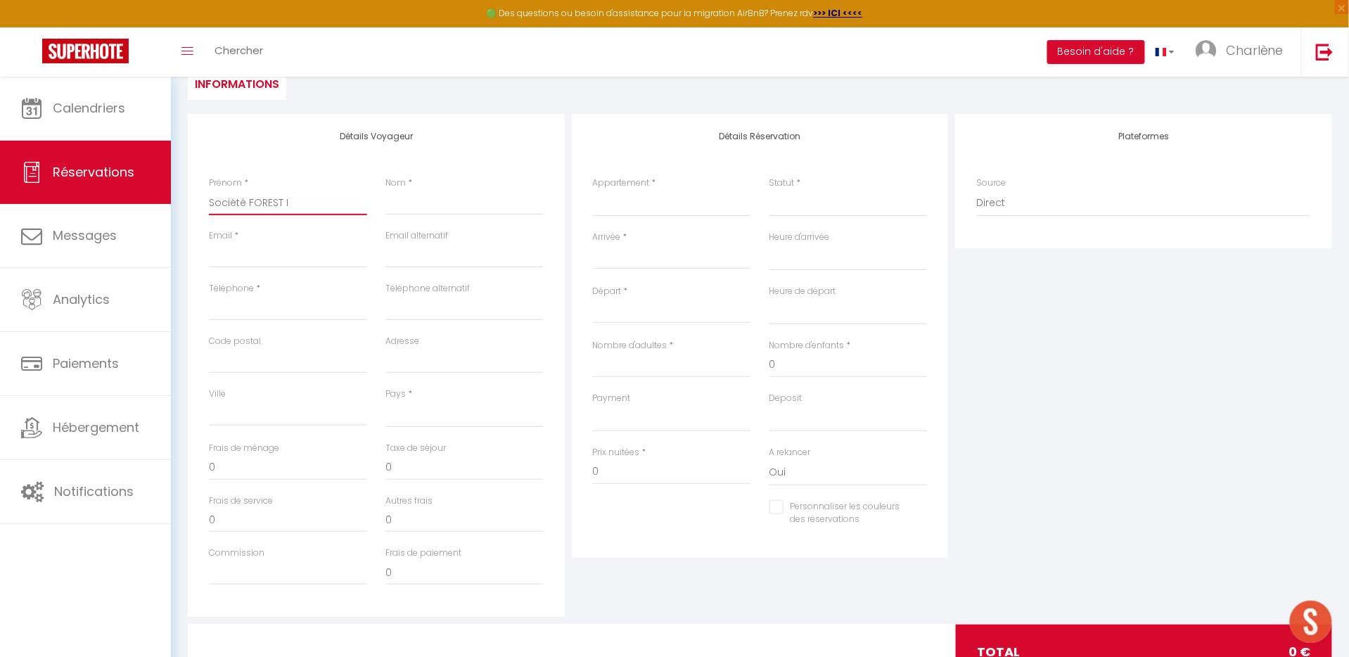
select select
checkbox input "false"
type input "Société FOREST IN"
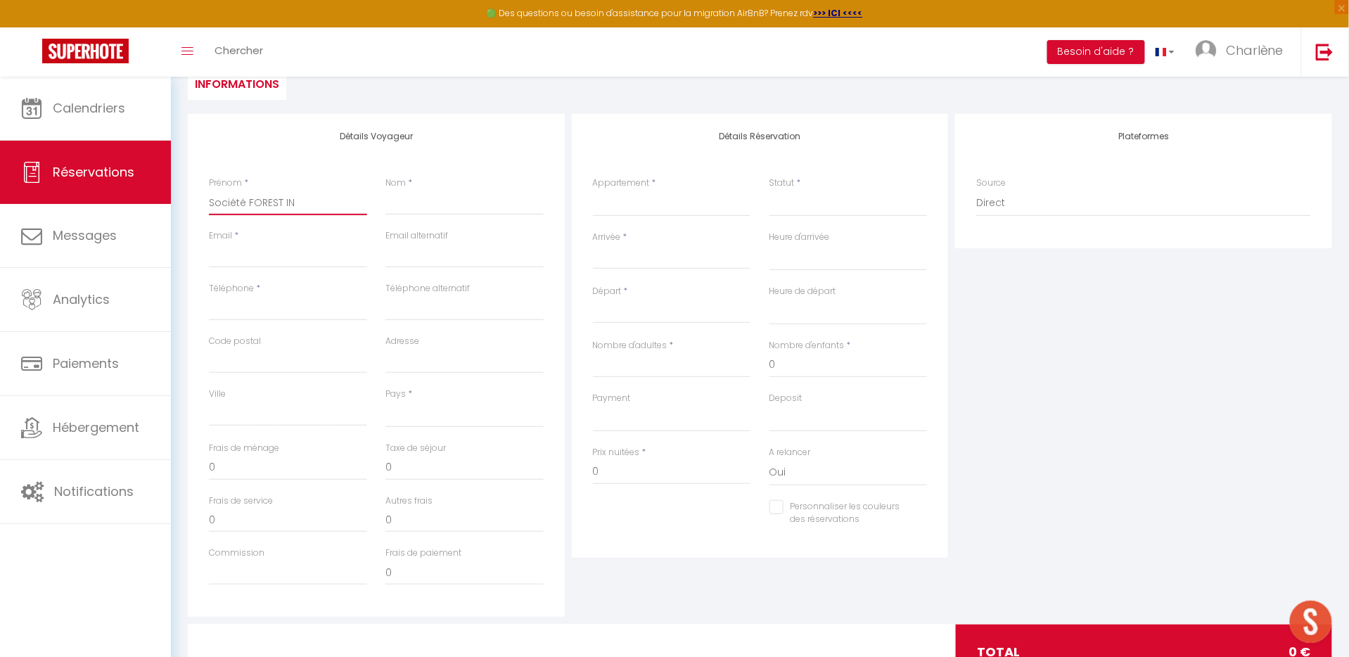
select select
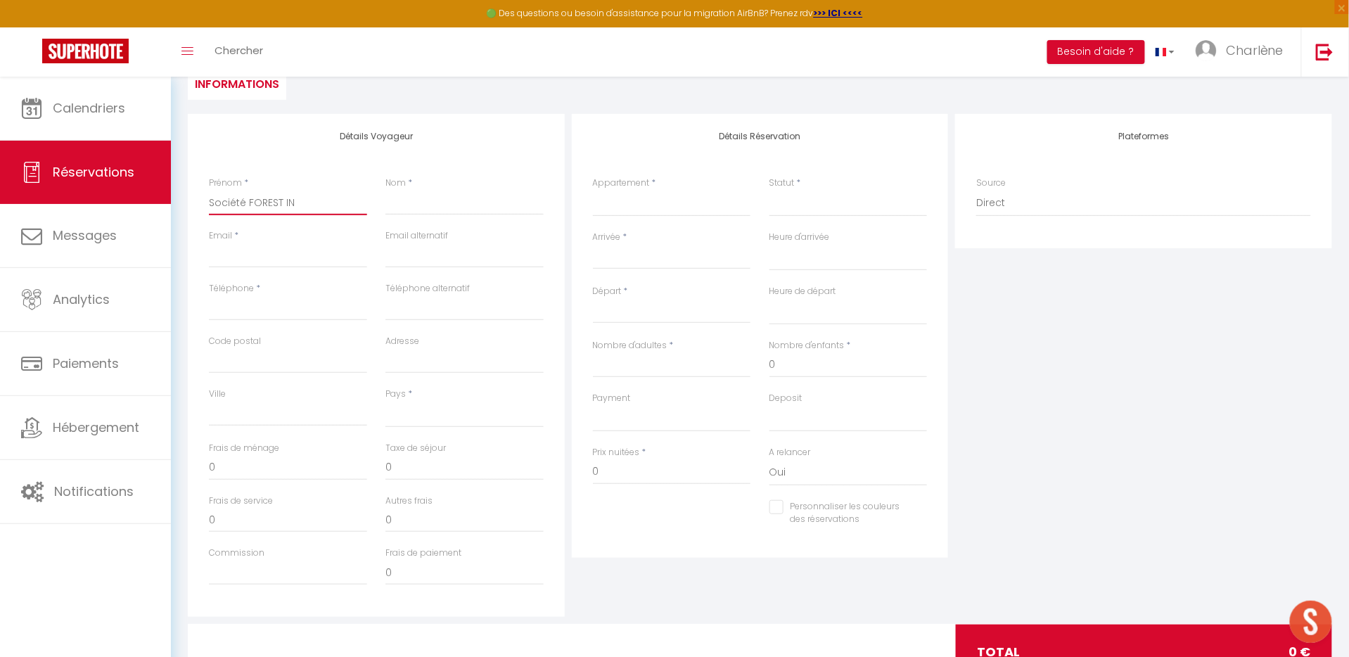
select select
checkbox input "false"
type input "Société FOREST IN"
select select
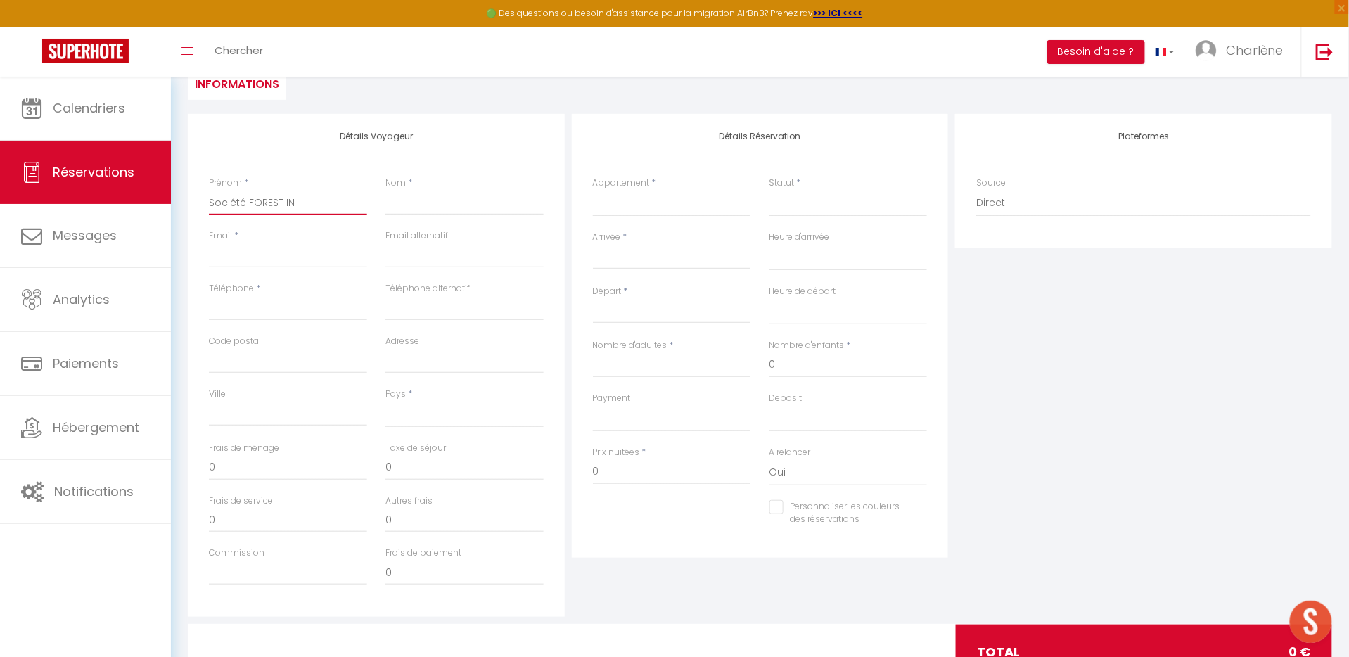
select select
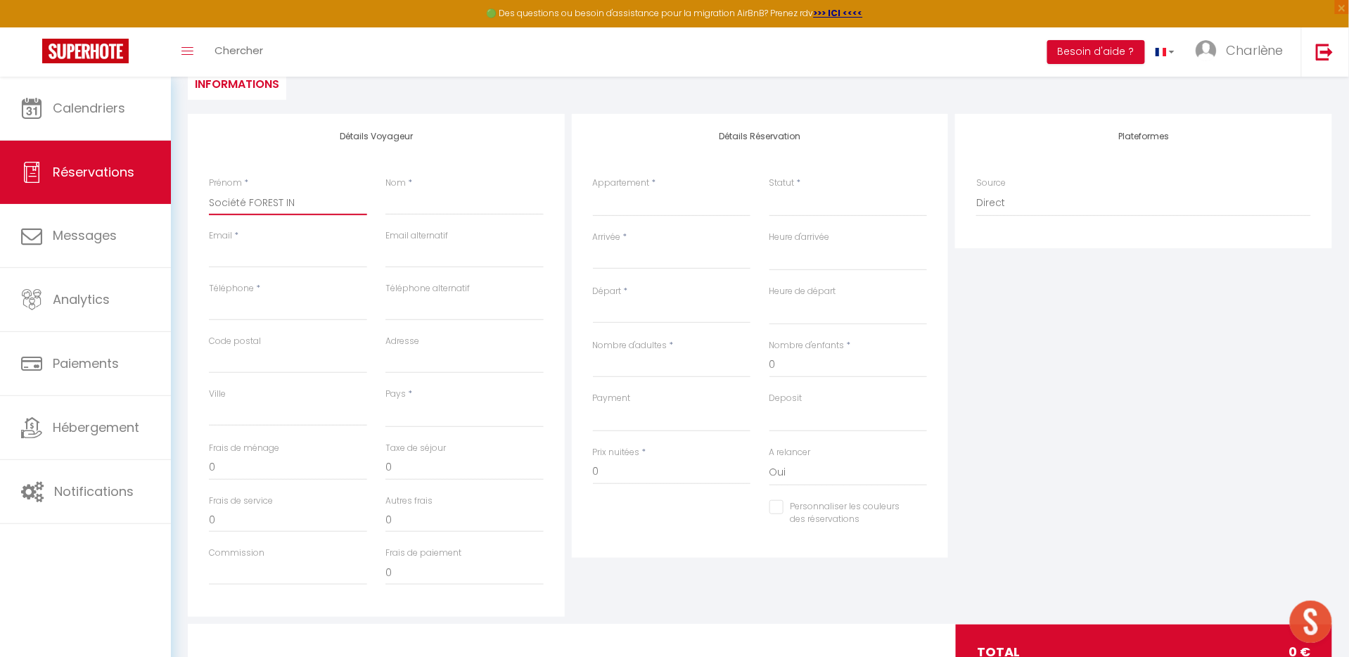
select select
checkbox input "false"
type input "Société FOREST IN T"
select select
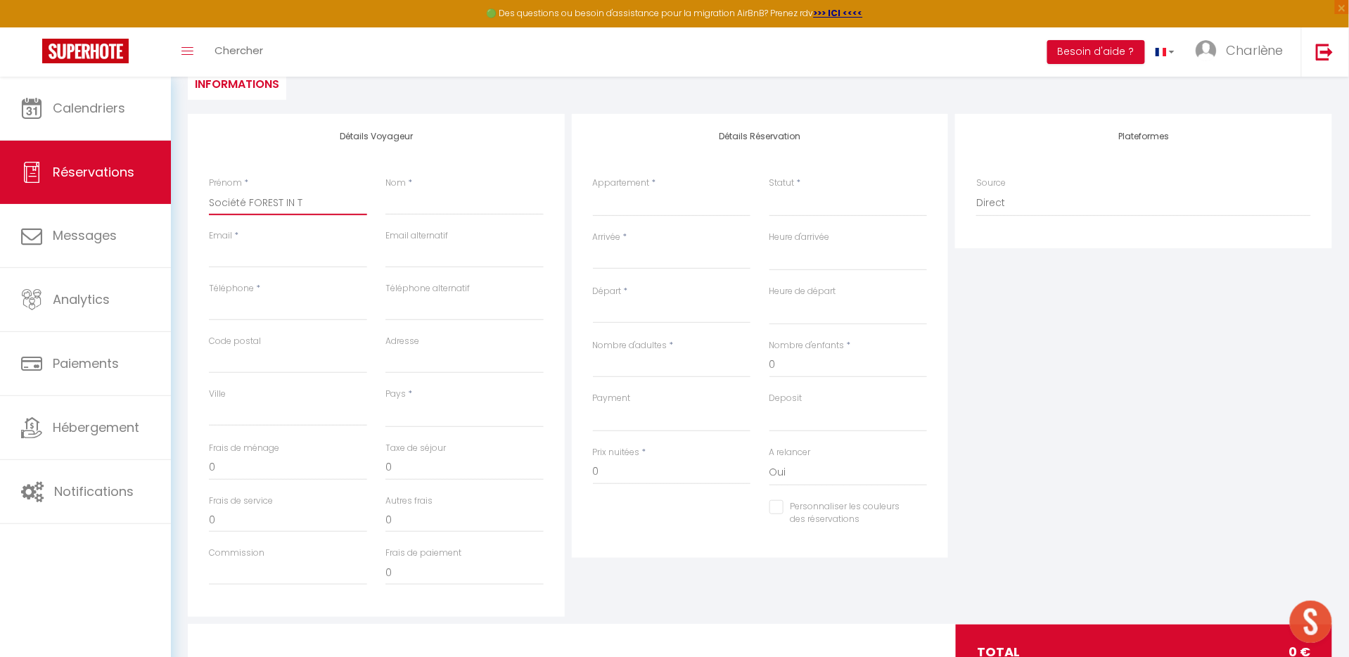
select select
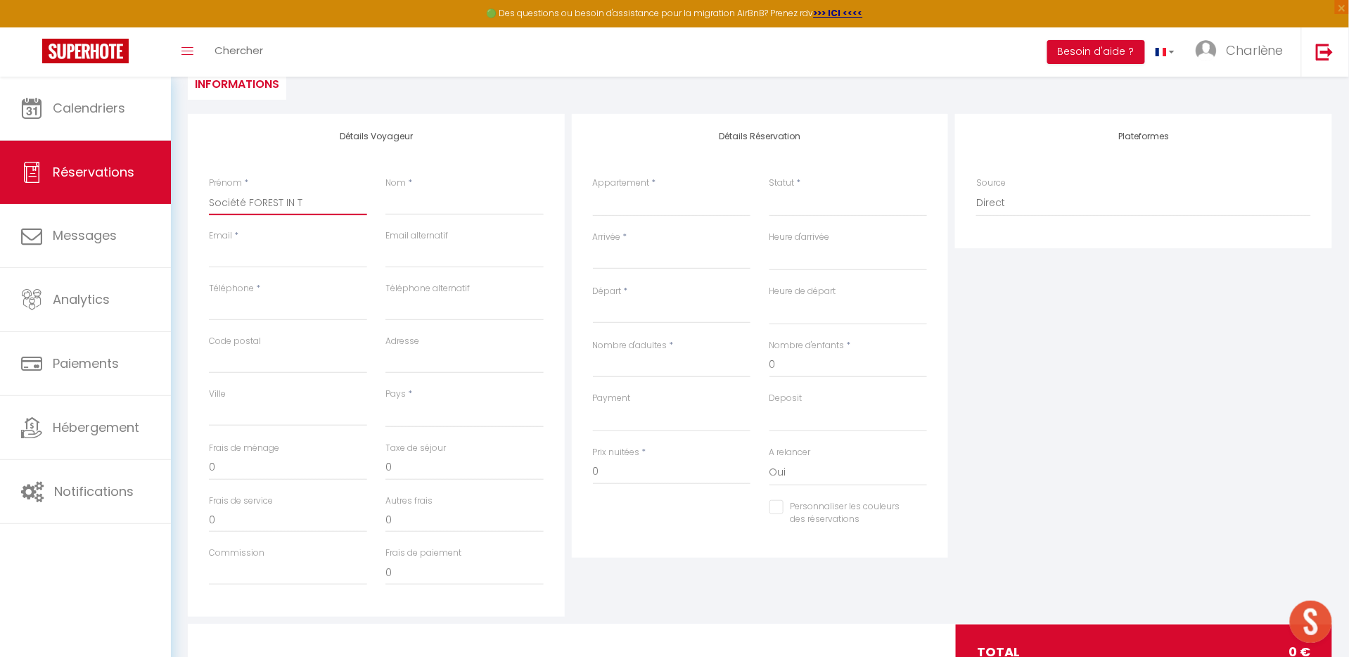
checkbox input "false"
type input "Société FOREST IN TH"
click at [369, 218] on div "Prénom * Société FOREST IN THE STATION" at bounding box center [288, 203] width 177 height 53
drag, startPoint x: 249, startPoint y: 203, endPoint x: 446, endPoint y: 203, distance: 197.0
click at [446, 203] on div "Prénom * Société FOREST IN THE STATION Nom *" at bounding box center [376, 203] width 353 height 53
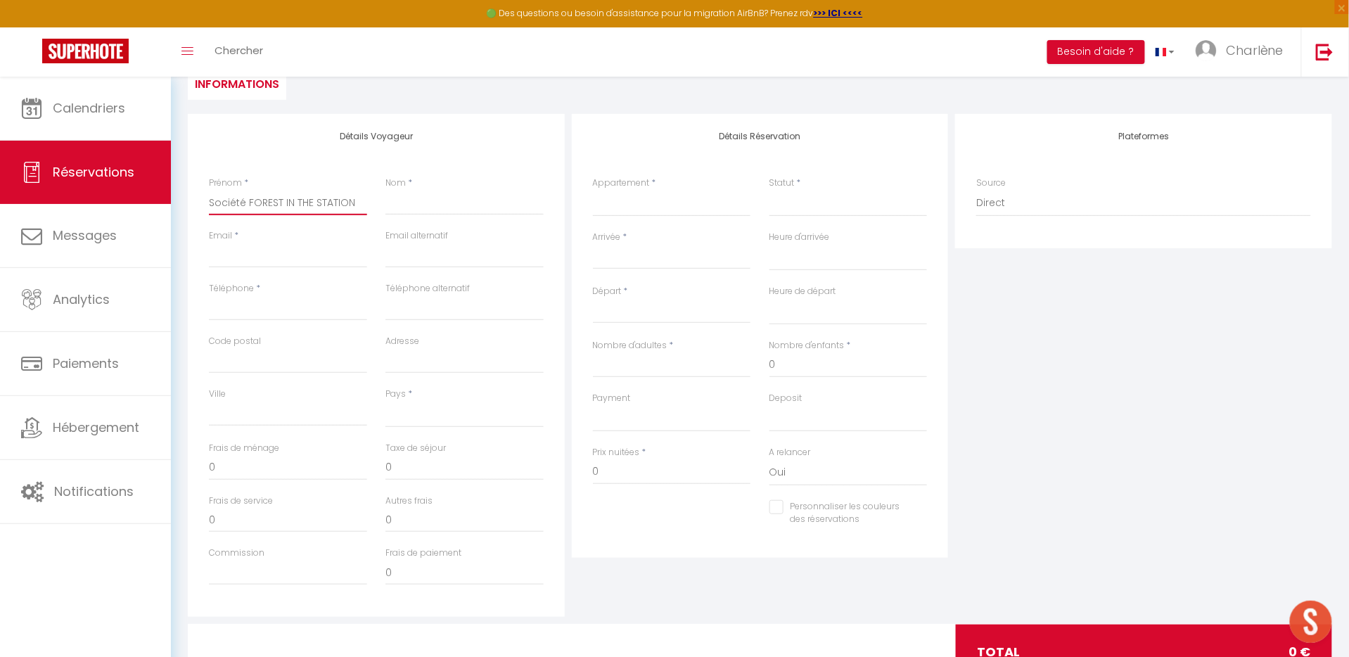
click at [338, 204] on input "Société FOREST IN THE STATION" at bounding box center [288, 202] width 158 height 25
click at [269, 198] on input "Société FOREST IN THE STATION" at bounding box center [288, 202] width 158 height 25
click at [248, 198] on input "Société FOREST IN THE STATION" at bounding box center [288, 202] width 158 height 25
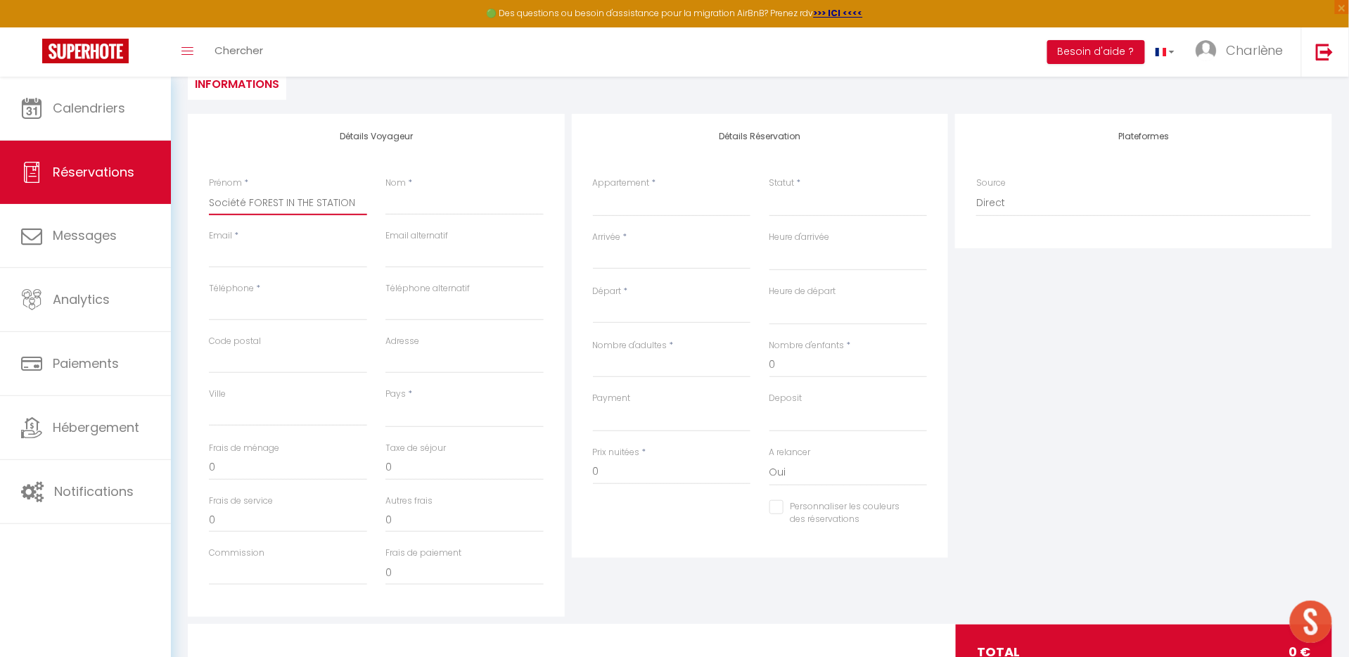
drag, startPoint x: 249, startPoint y: 198, endPoint x: 405, endPoint y: 198, distance: 156.2
click at [415, 198] on div "Prénom * Société FOREST IN THE STATION Nom *" at bounding box center [376, 203] width 353 height 53
click at [316, 197] on input "Société FOREST IN THE STATION" at bounding box center [288, 202] width 158 height 25
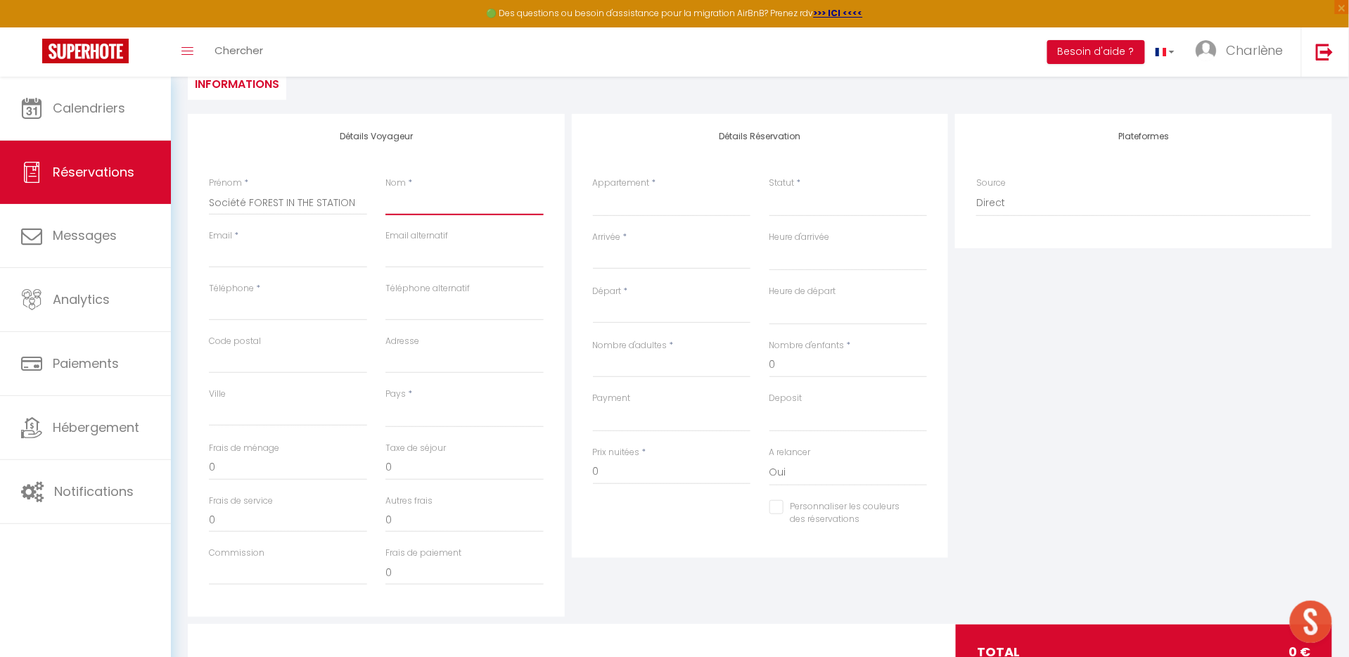
paste input "Société FOREST IN THE STATION"
click at [417, 201] on input "Société FOREST IN THE STATION" at bounding box center [465, 202] width 158 height 25
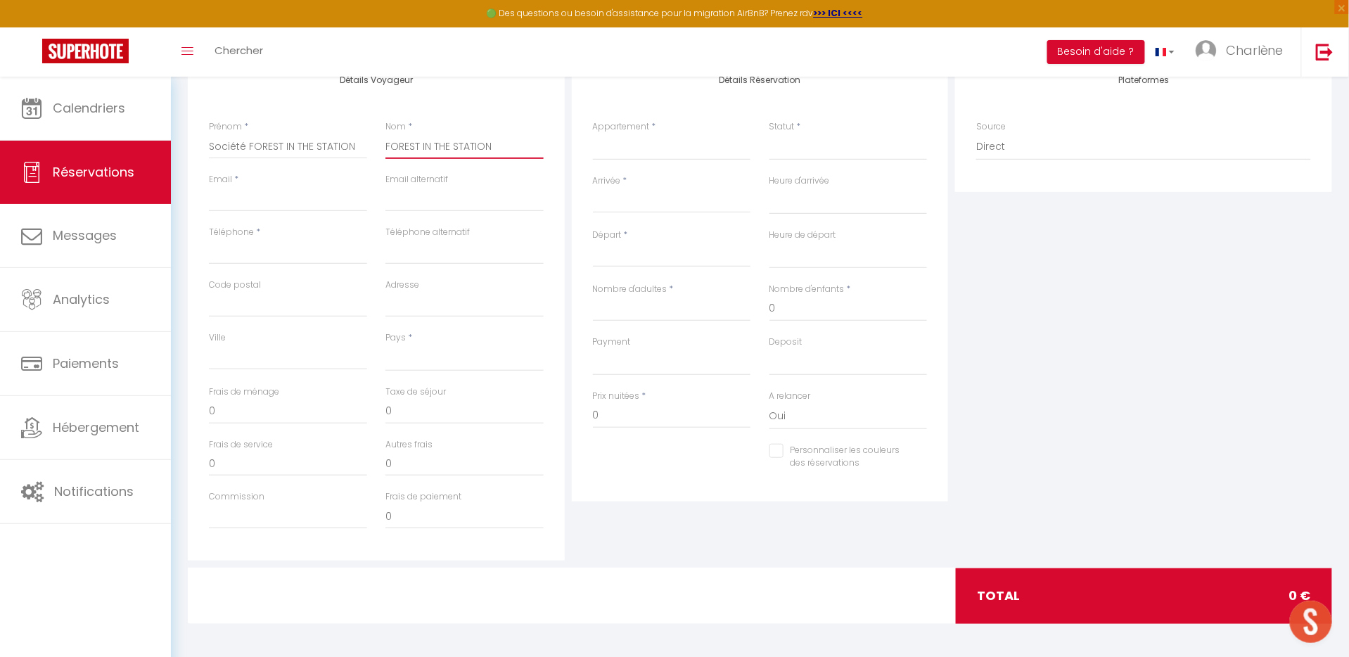
scroll to position [201, 0]
click at [549, 150] on div "Nom * FOREST IN THE STATION" at bounding box center [464, 148] width 177 height 53
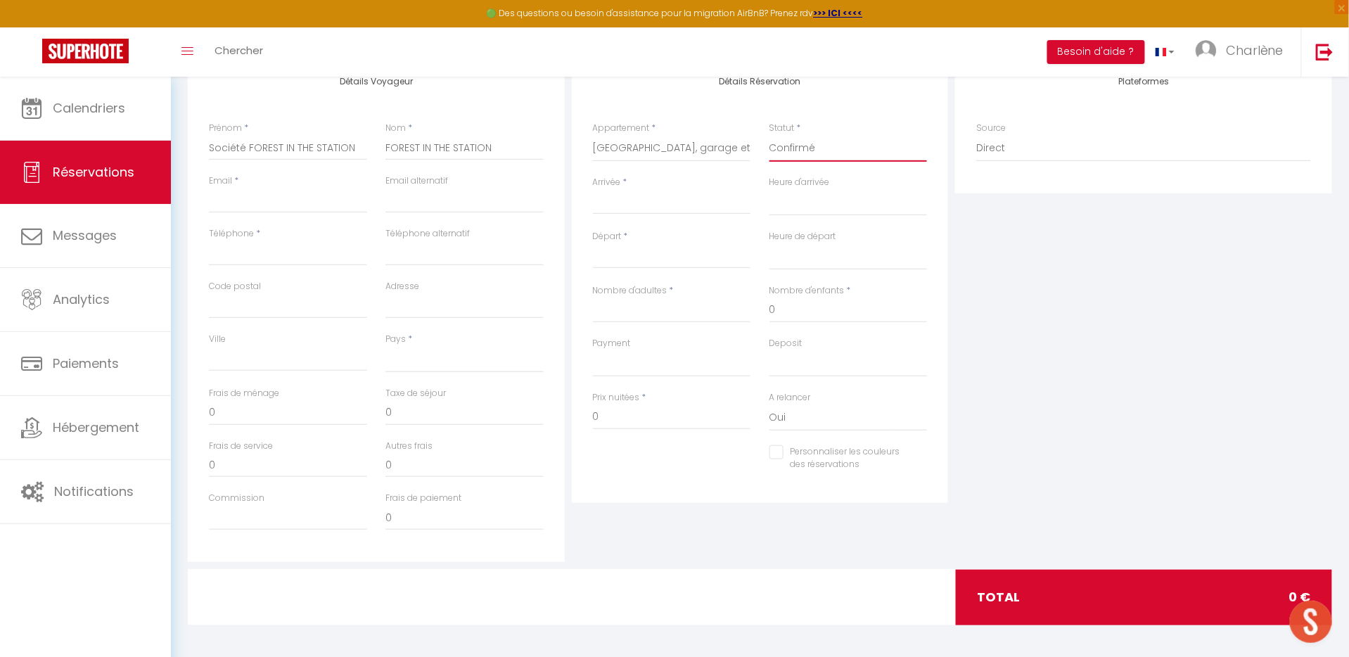
click at [656, 199] on input "Arrivée" at bounding box center [672, 203] width 158 height 18
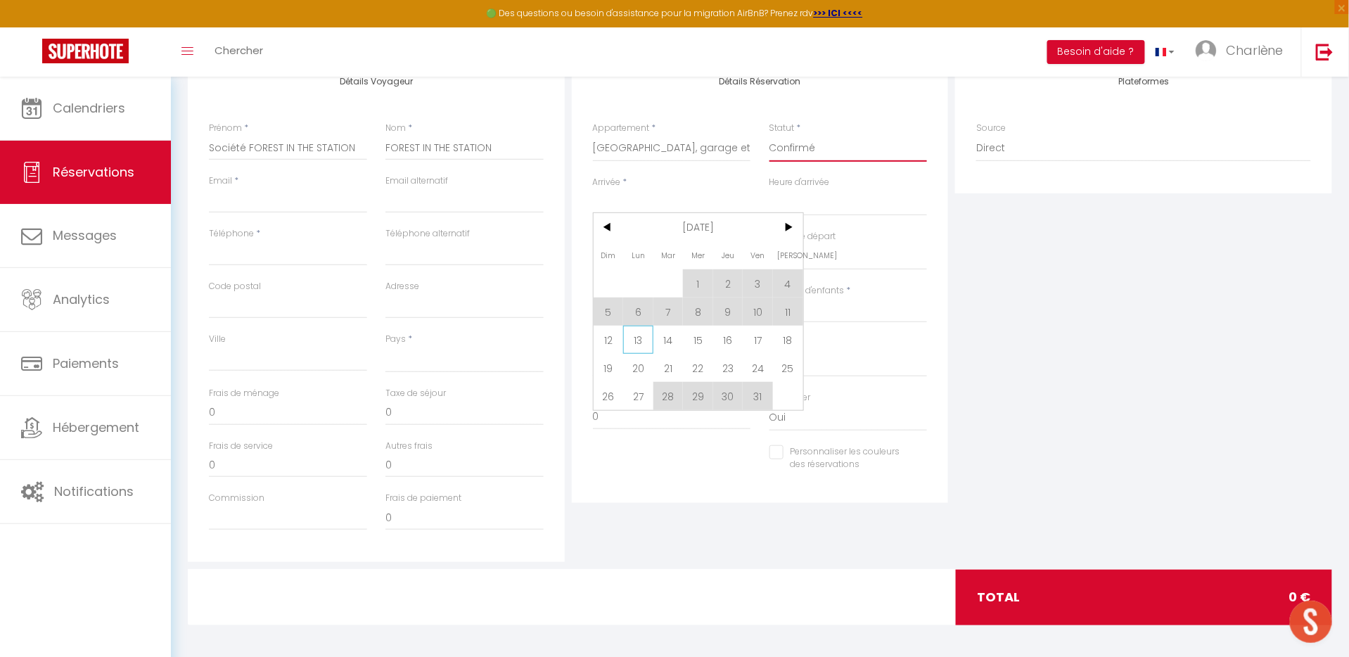
click at [642, 338] on span "13" at bounding box center [638, 340] width 30 height 28
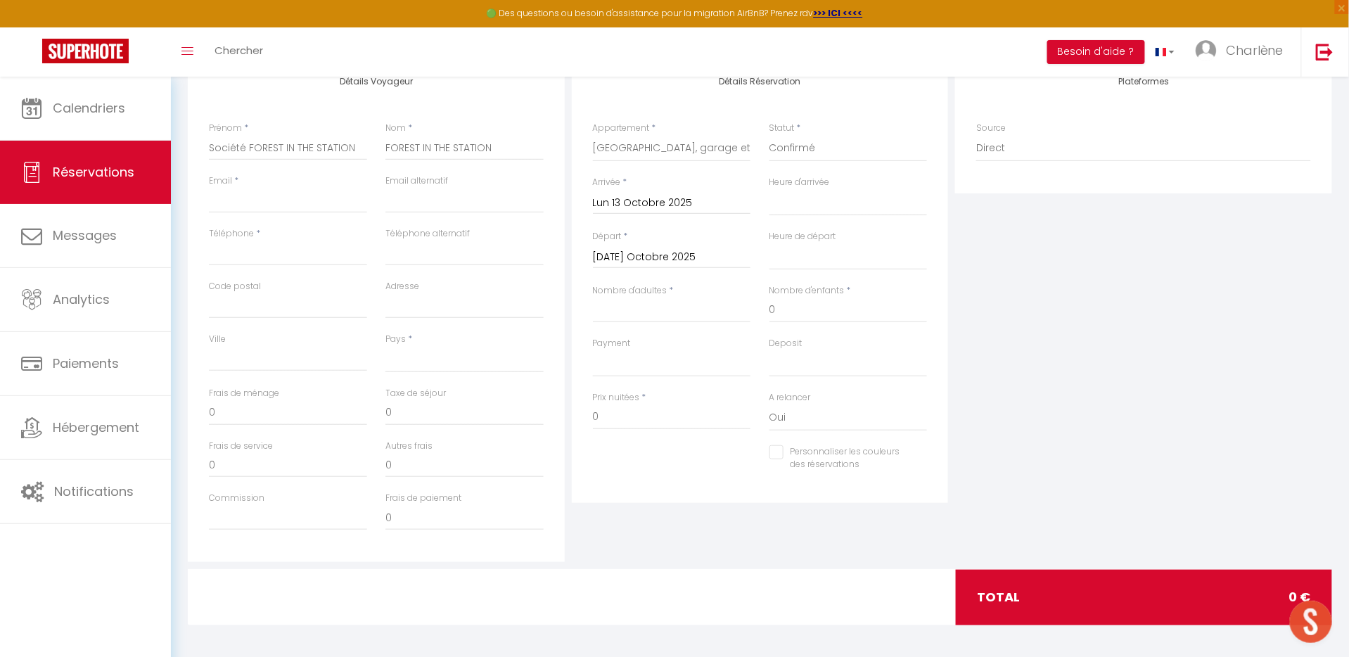
click at [640, 261] on input "[DATE] Octobre 2025" at bounding box center [672, 257] width 158 height 18
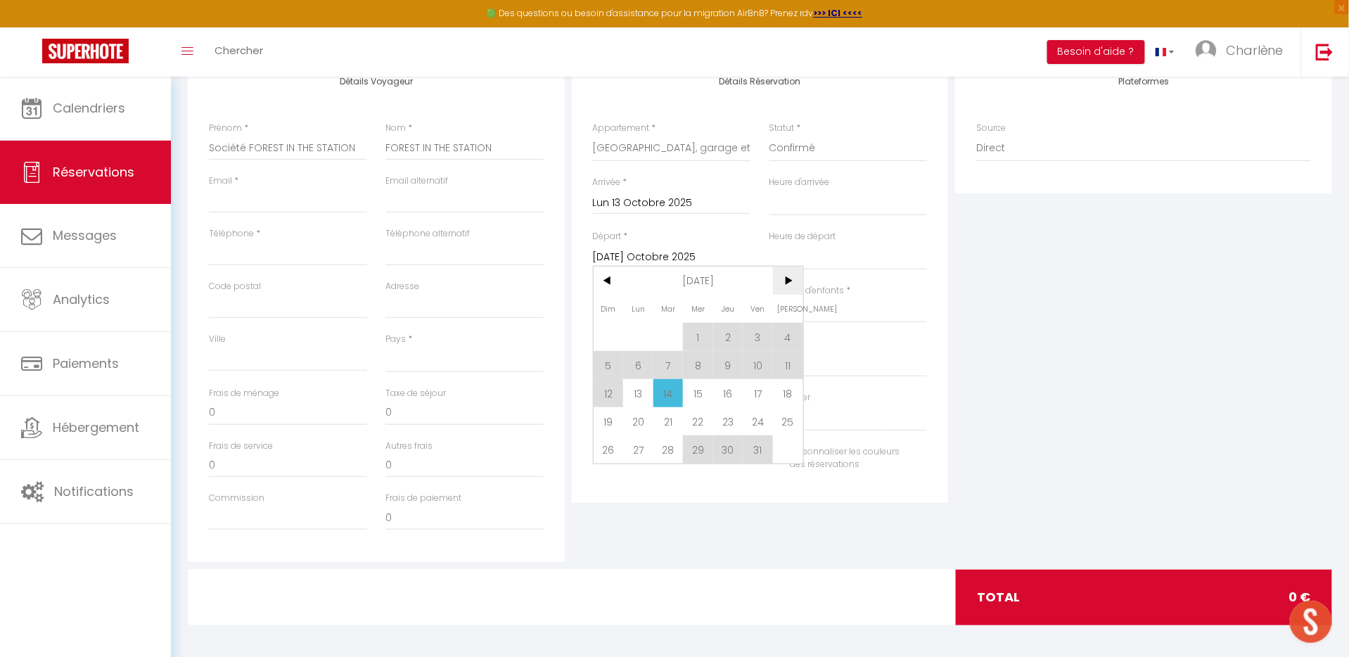
click at [789, 285] on span ">" at bounding box center [788, 281] width 30 height 28
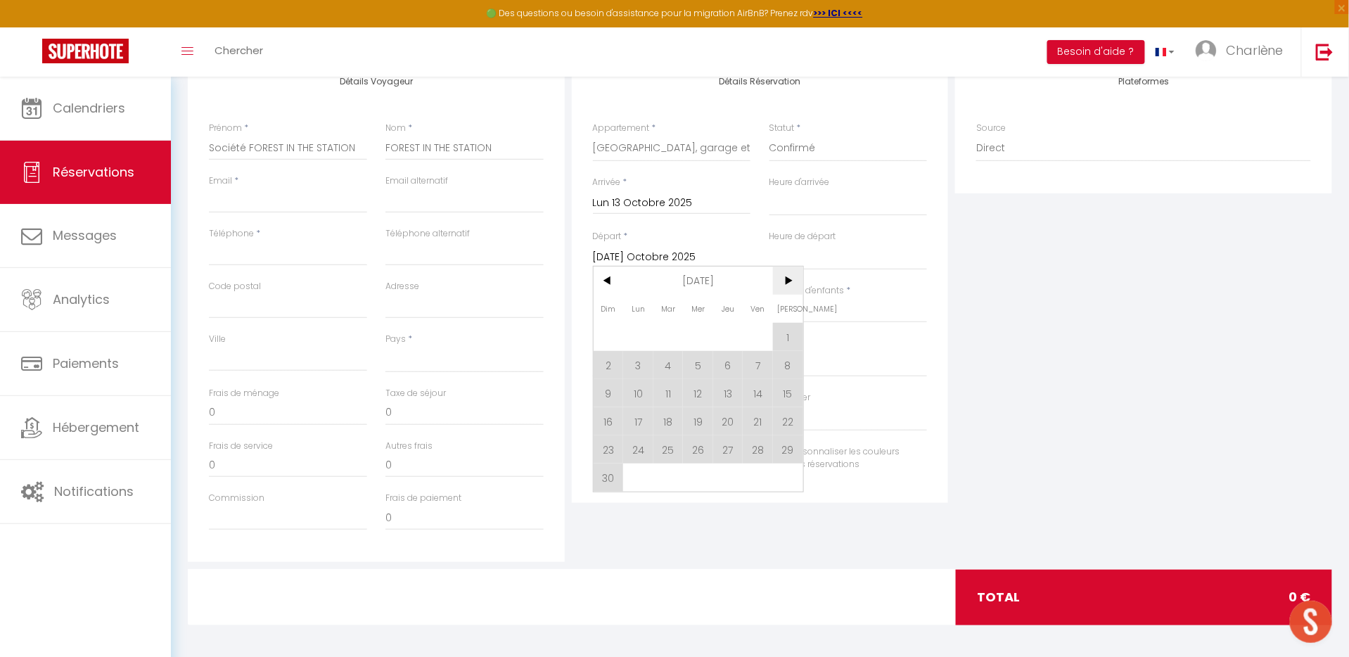
click at [789, 285] on span ">" at bounding box center [788, 281] width 30 height 28
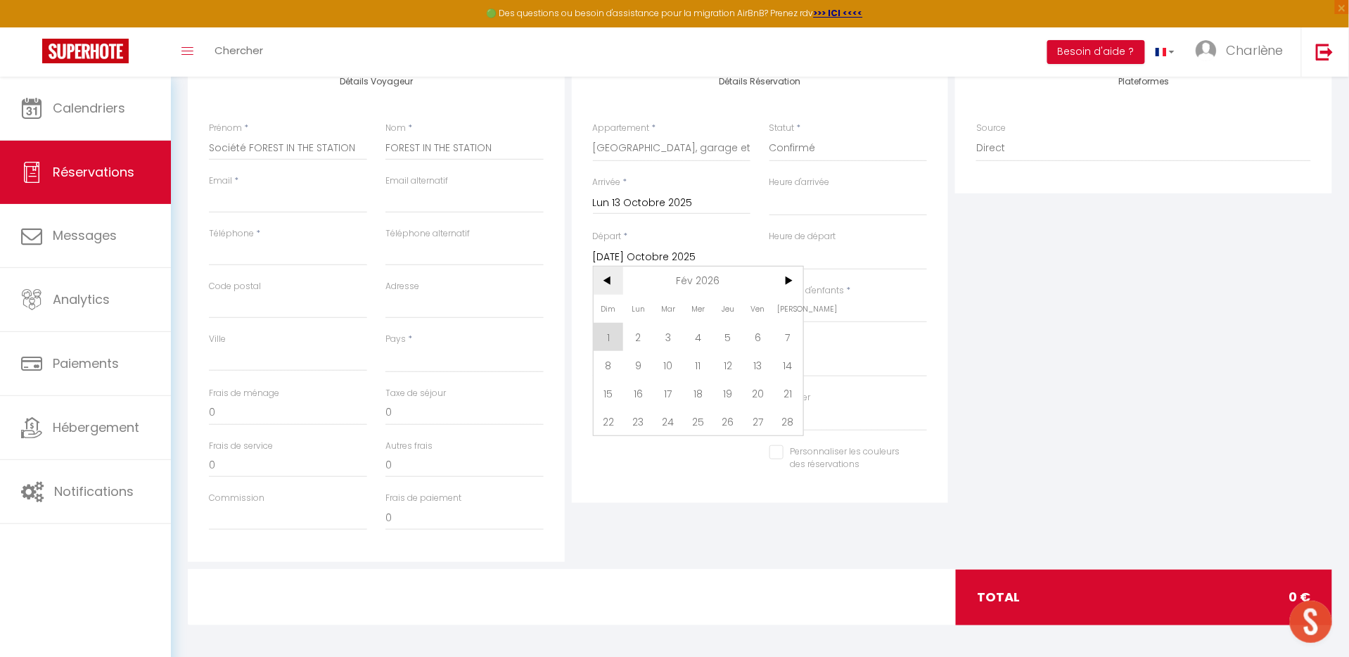
click at [609, 277] on span "<" at bounding box center [609, 281] width 30 height 28
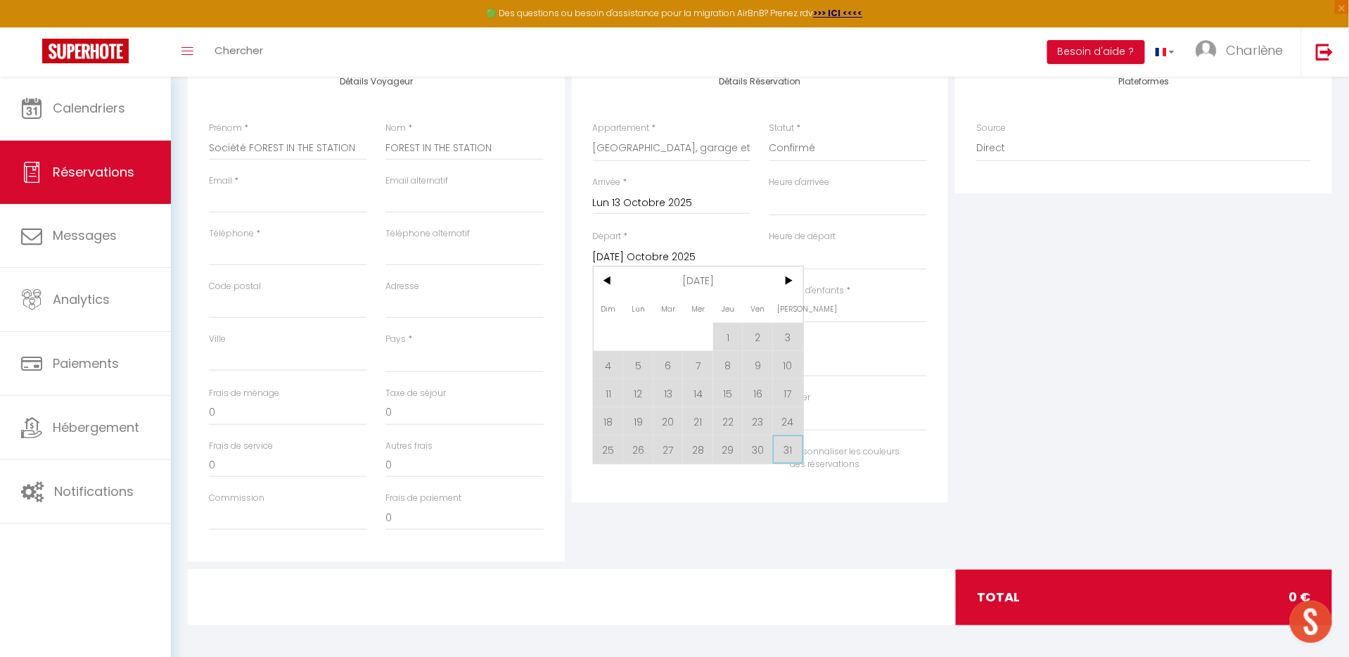
click at [788, 447] on span "31" at bounding box center [788, 450] width 30 height 28
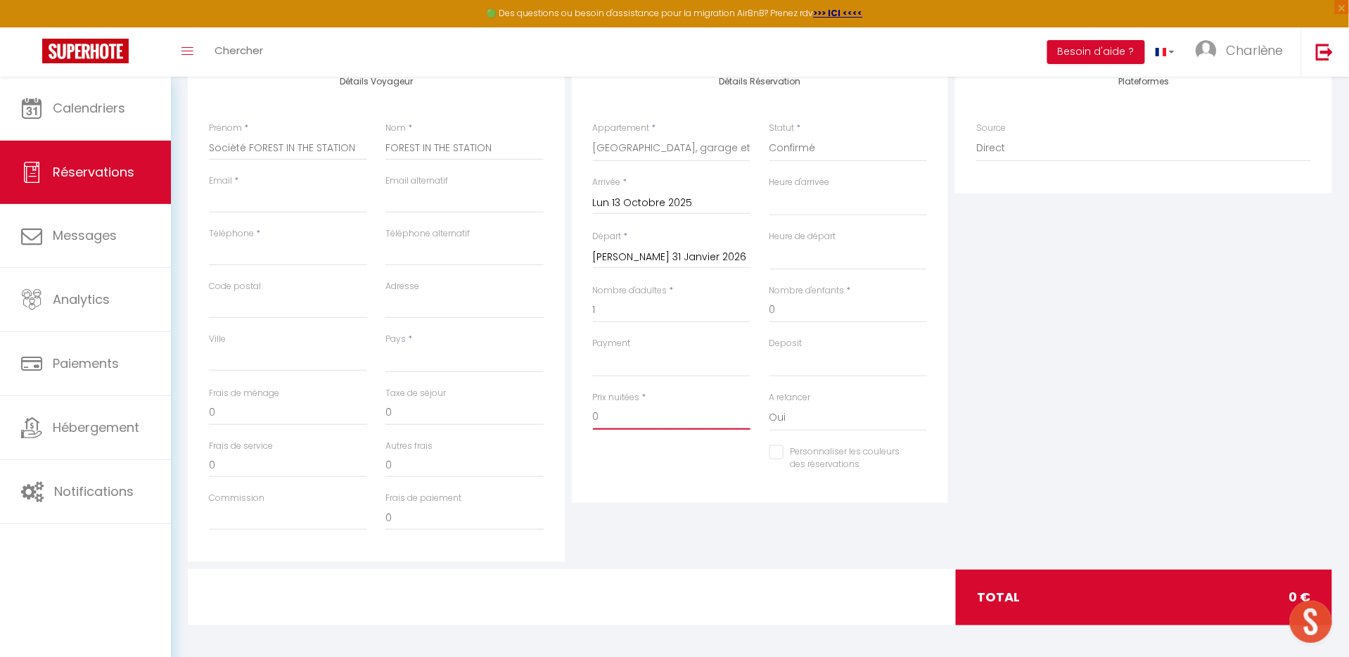
click at [685, 416] on input "0" at bounding box center [672, 417] width 158 height 25
click at [1028, 373] on div "Plateformes Source Direct [DOMAIN_NAME] [DOMAIN_NAME] Chalet montagne Expedia G…" at bounding box center [1144, 310] width 384 height 503
click at [239, 202] on input "Email client" at bounding box center [288, 200] width 158 height 25
paste input "[EMAIL_ADDRESS][DOMAIN_NAME]"
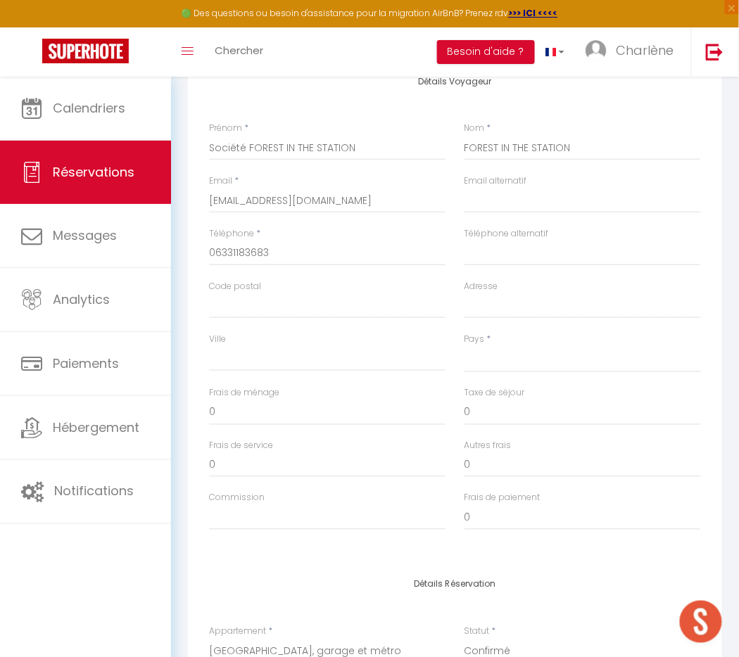
click at [730, 282] on div "Retourner vers Société FOREST IN THE STATION FOREST IN THE STATION Actions Enre…" at bounding box center [455, 556] width 568 height 1362
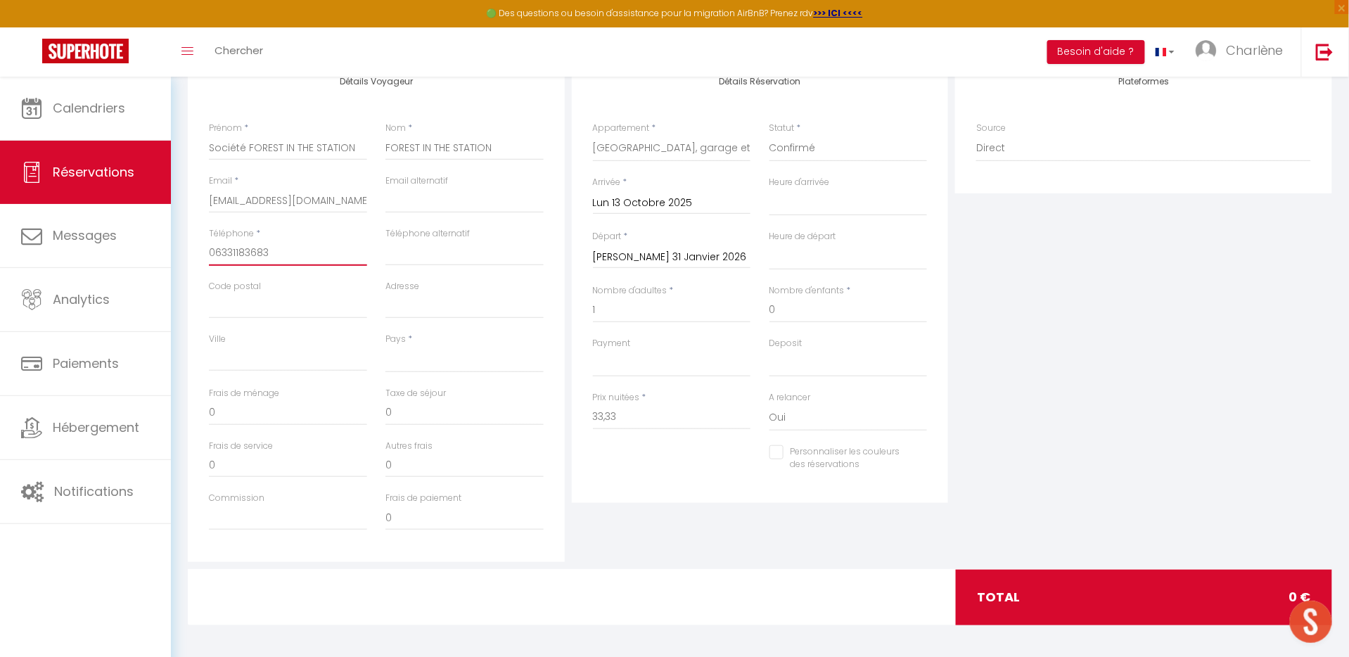
click at [242, 255] on input "06331183683" at bounding box center [288, 253] width 158 height 25
click at [409, 302] on input "Adresse" at bounding box center [465, 305] width 158 height 25
click at [412, 148] on input "FOREST IN THE STATION" at bounding box center [465, 147] width 158 height 25
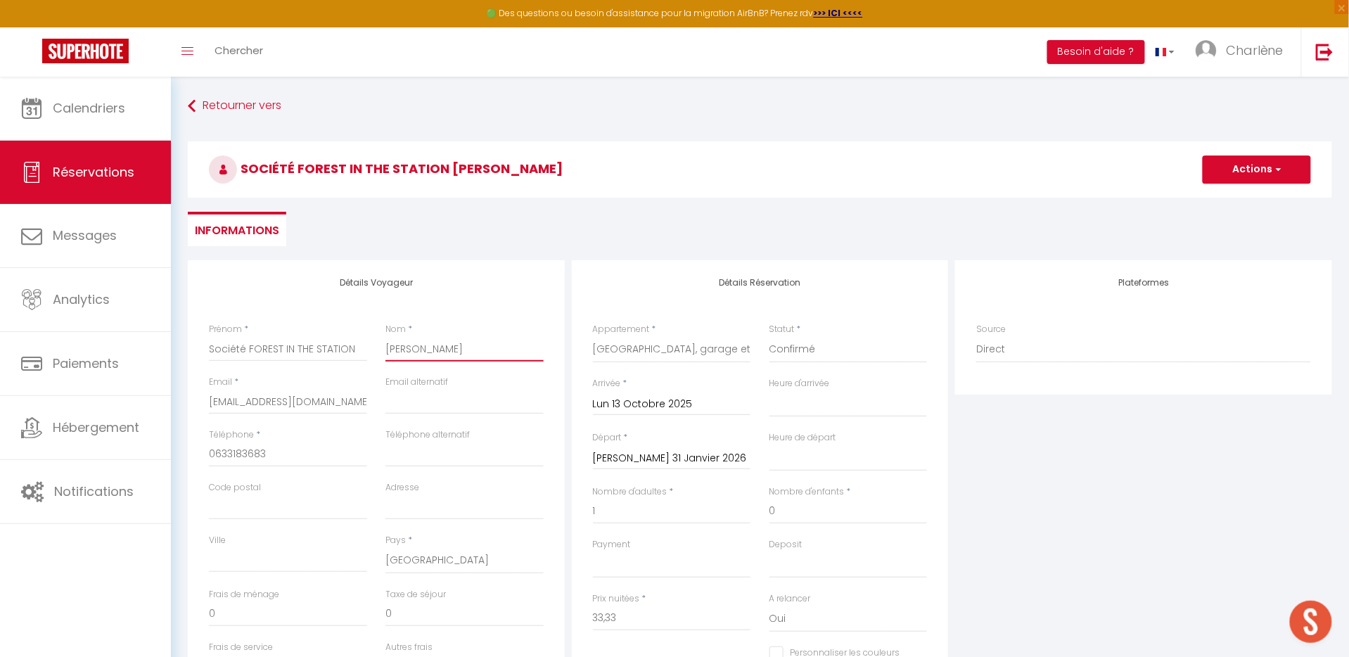
scroll to position [0, 0]
click at [1250, 177] on button "Actions" at bounding box center [1257, 169] width 108 height 28
click at [1231, 198] on link "Enregistrer" at bounding box center [1243, 200] width 111 height 18
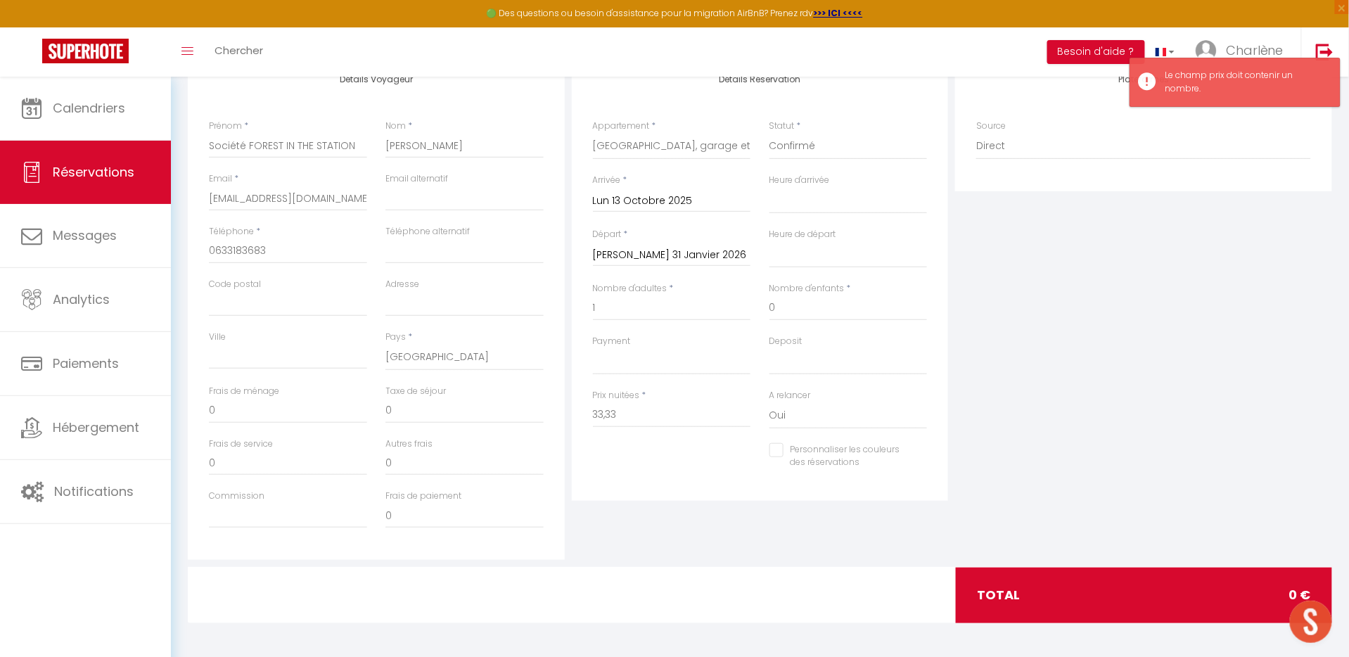
scroll to position [201, 0]
click at [646, 406] on input "33,33" at bounding box center [672, 417] width 158 height 25
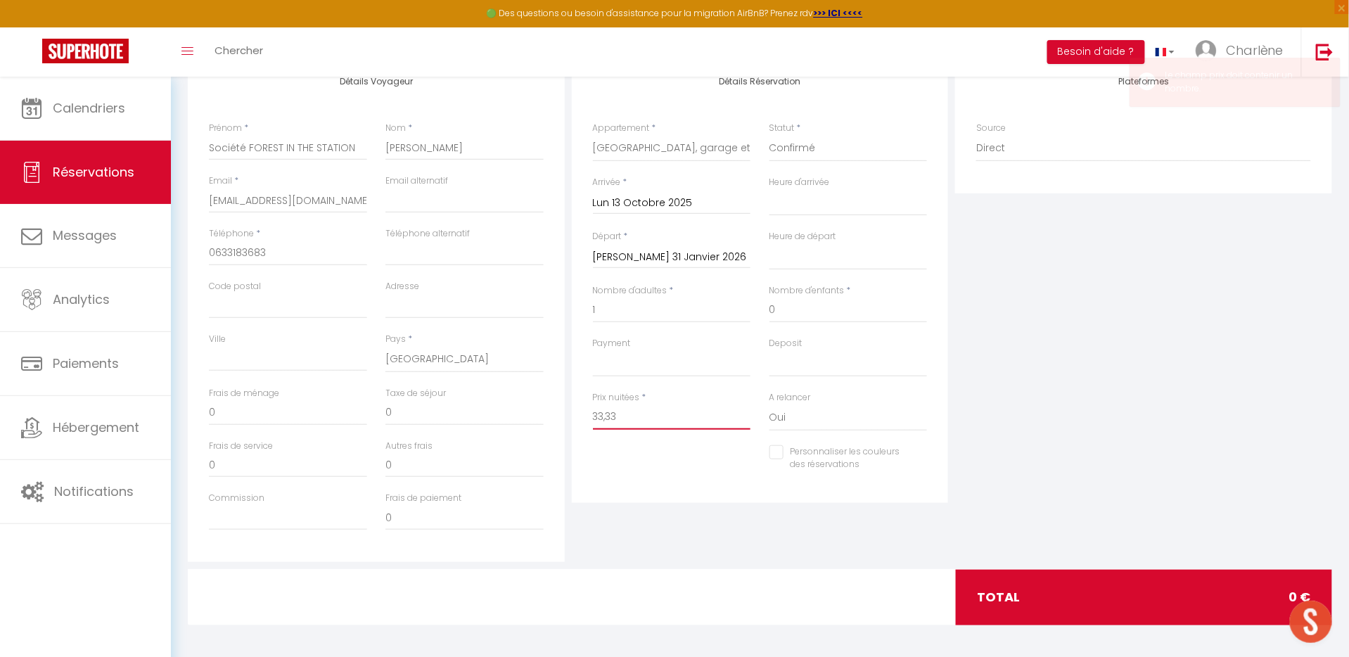
click at [626, 421] on input "33,33" at bounding box center [672, 417] width 158 height 25
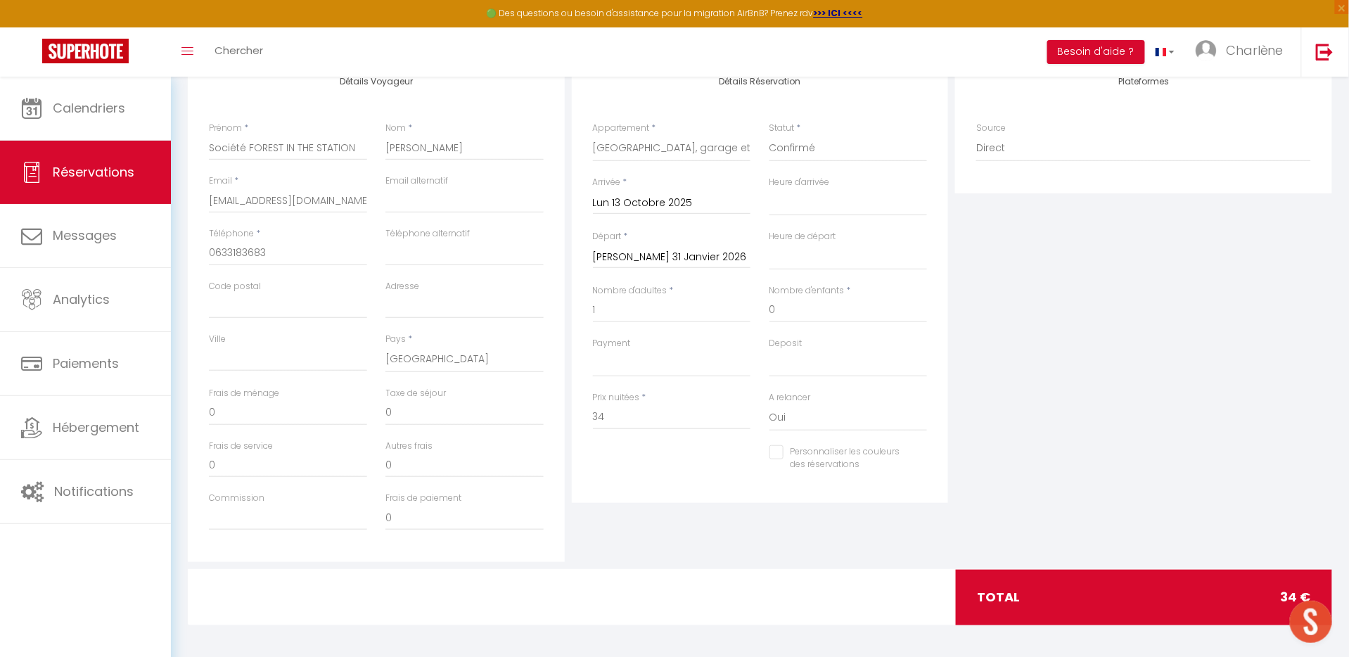
click at [1181, 333] on div "Plateformes Source Direct [DOMAIN_NAME] [DOMAIN_NAME] Chalet montagne Expedia G…" at bounding box center [1144, 310] width 384 height 503
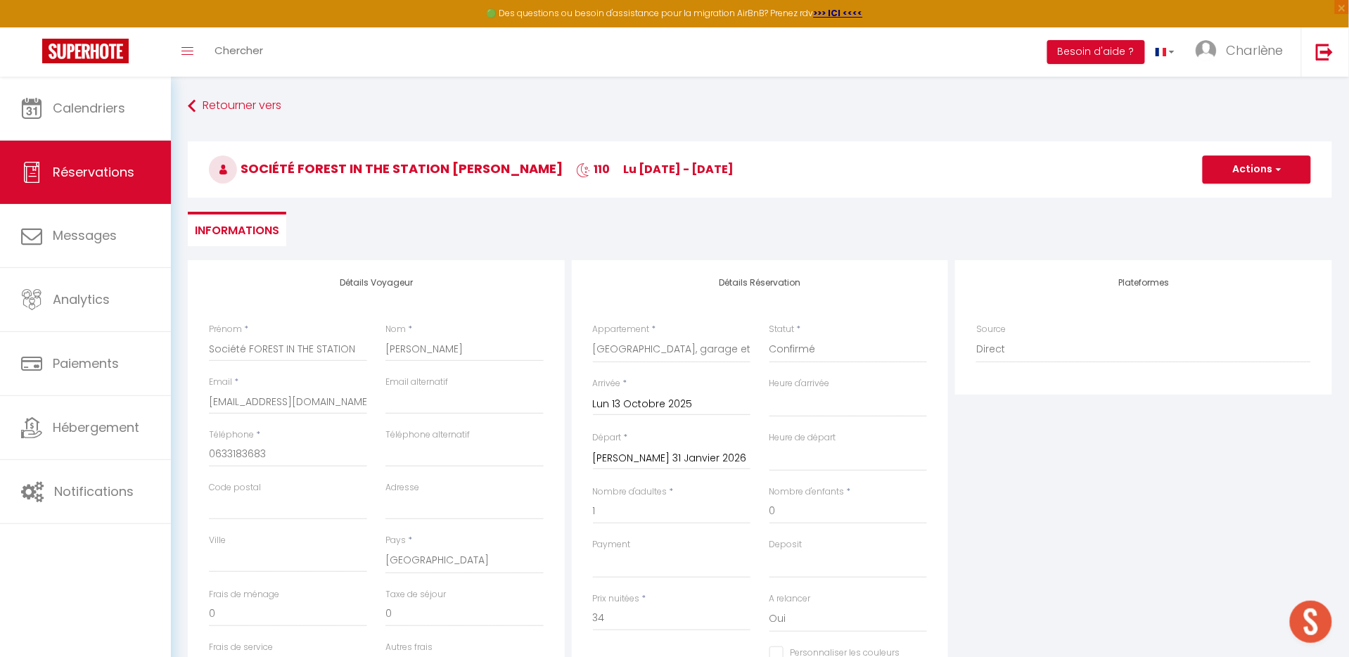
click at [1251, 167] on button "Actions" at bounding box center [1257, 169] width 108 height 28
click at [1238, 198] on link "Enregistrer" at bounding box center [1243, 200] width 111 height 18
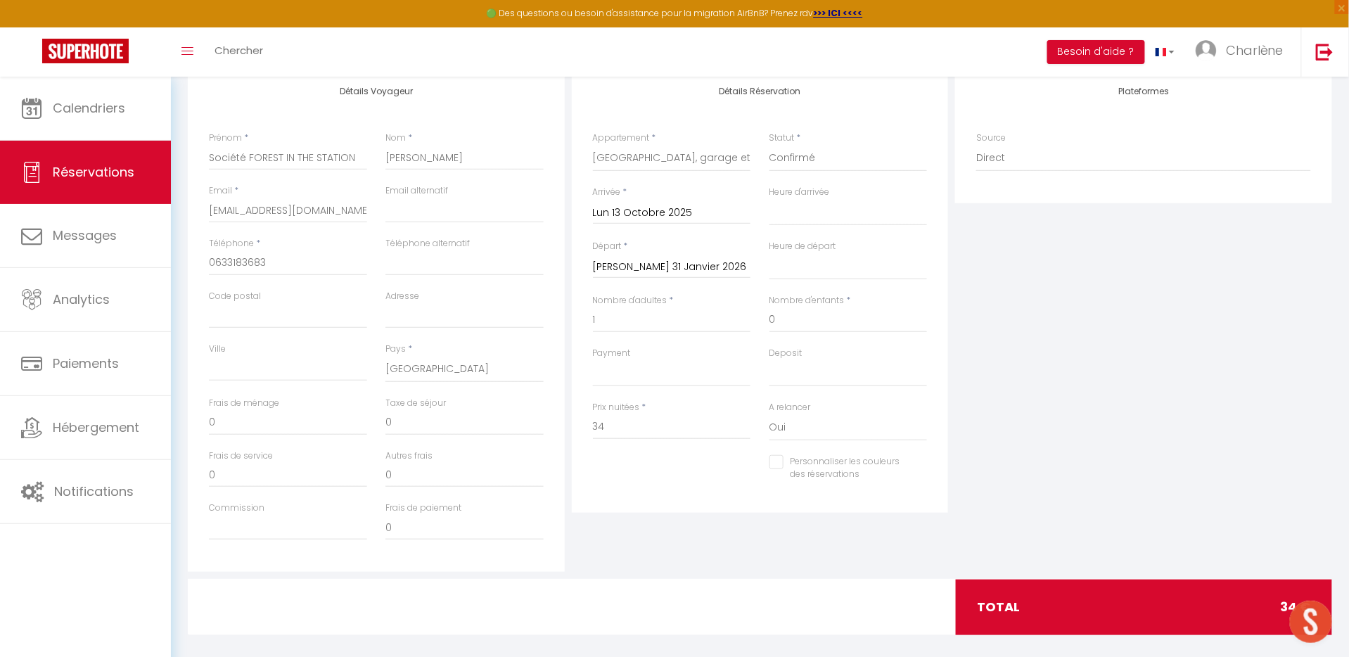
scroll to position [170, 0]
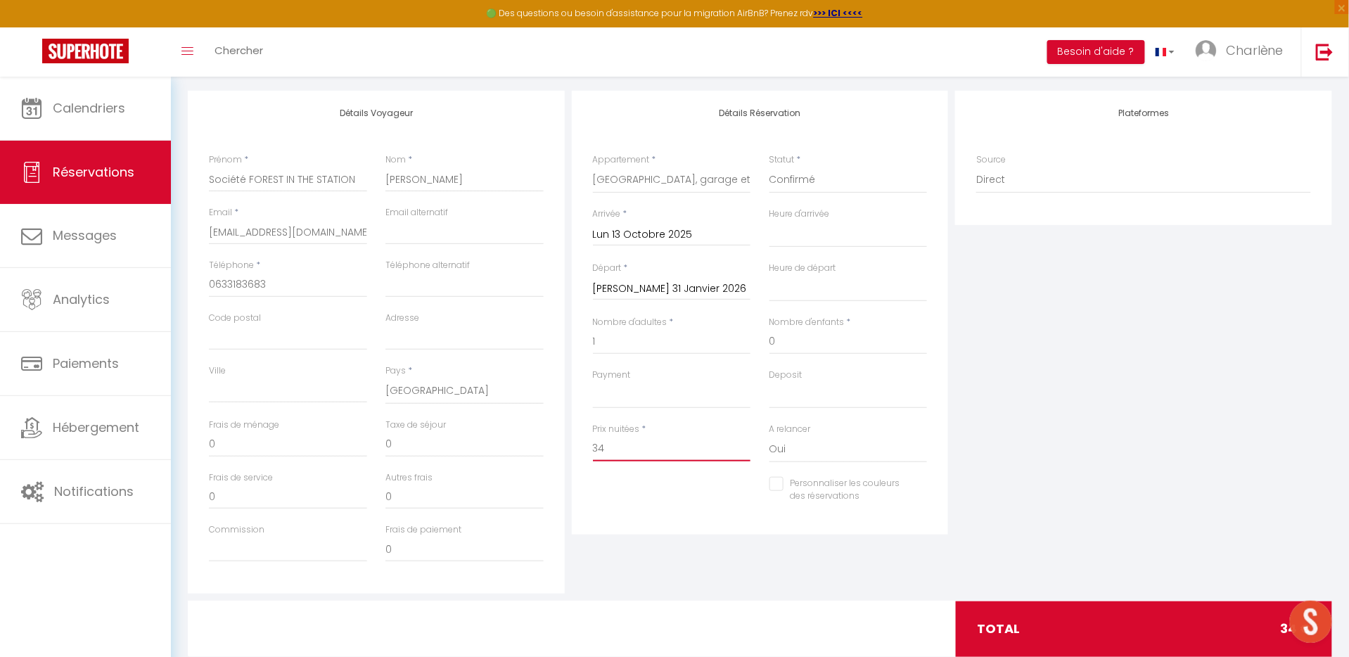
click at [695, 438] on input "34" at bounding box center [672, 448] width 158 height 25
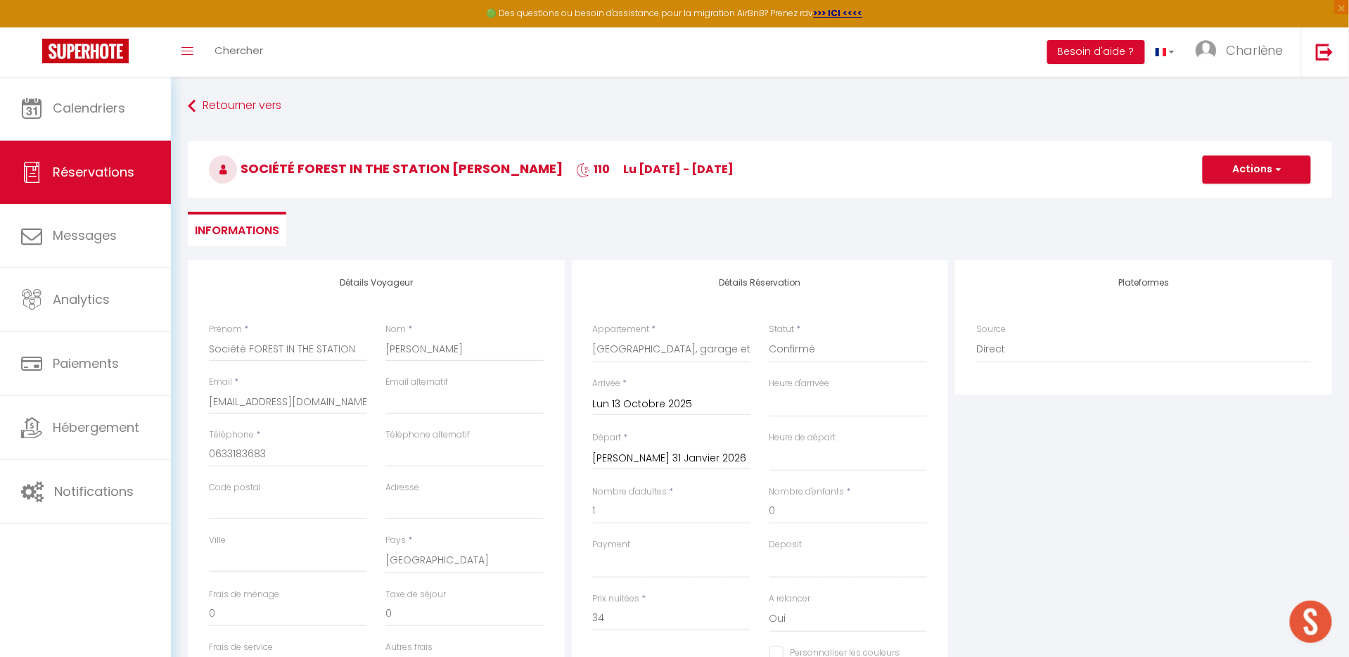
scroll to position [0, 0]
click at [1242, 156] on button "Actions" at bounding box center [1257, 169] width 108 height 28
click at [1228, 187] on ul "Enregistrer" at bounding box center [1243, 200] width 113 height 27
click at [1252, 166] on button "Actions" at bounding box center [1257, 169] width 108 height 28
click at [1228, 205] on link "Enregistrer" at bounding box center [1243, 200] width 111 height 18
